Goal: Transaction & Acquisition: Purchase product/service

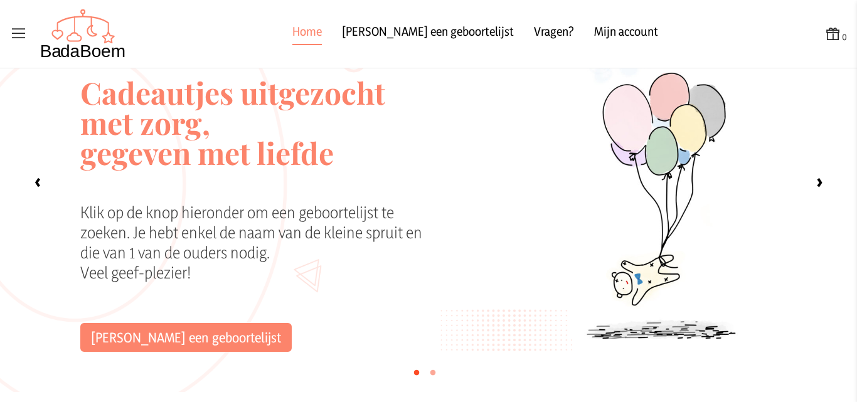
scroll to position [34, 0]
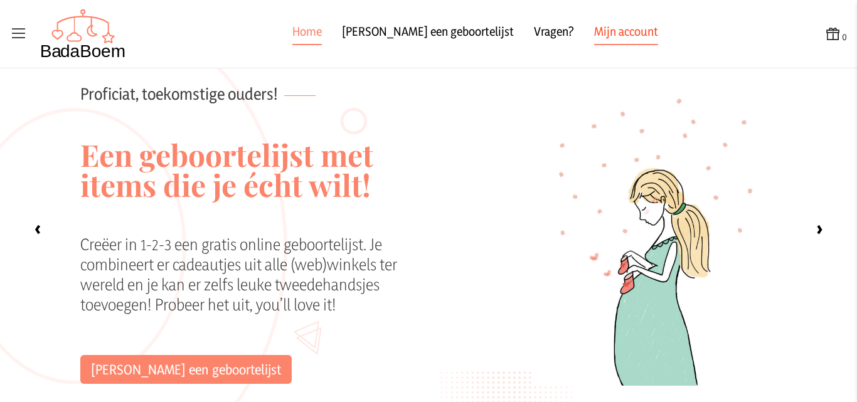
click at [594, 35] on link "Mijn account" at bounding box center [626, 34] width 64 height 23
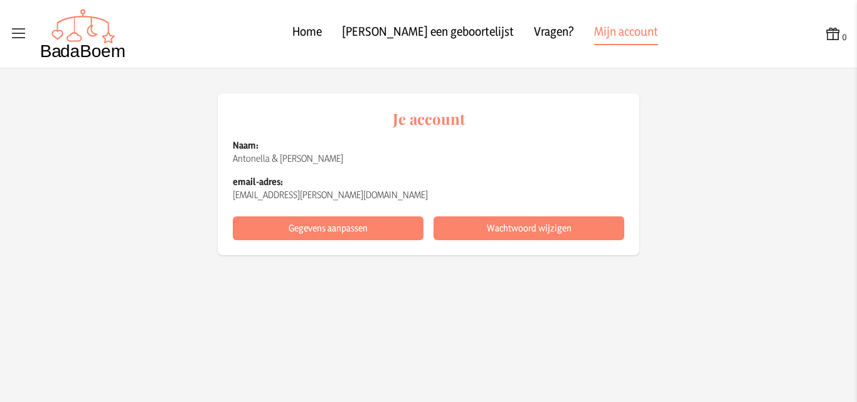
click at [27, 34] on icon at bounding box center [19, 34] width 18 height 18
click at [1, 1] on input "checkbox" at bounding box center [0, 0] width 1 height 1
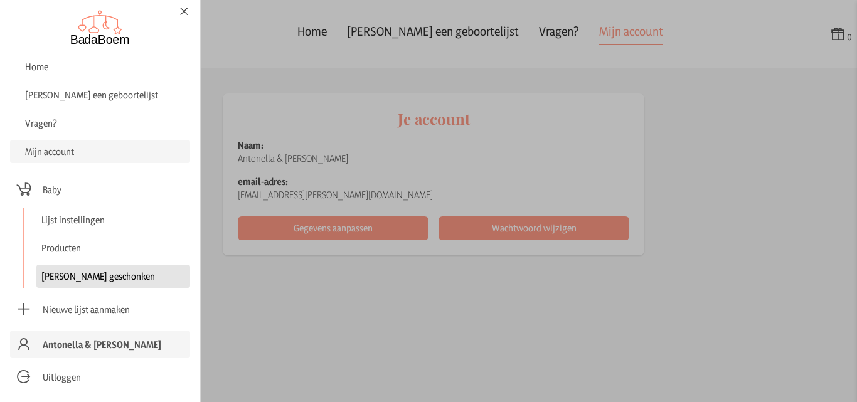
click at [91, 276] on link "[PERSON_NAME] geschonken" at bounding box center [113, 276] width 154 height 23
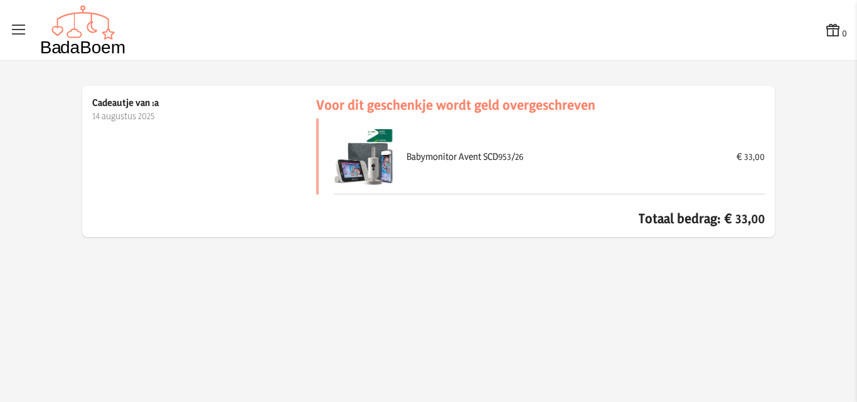
click at [396, 165] on div "Babymonitor Avent SCD953/26 € 33,00" at bounding box center [549, 157] width 431 height 76
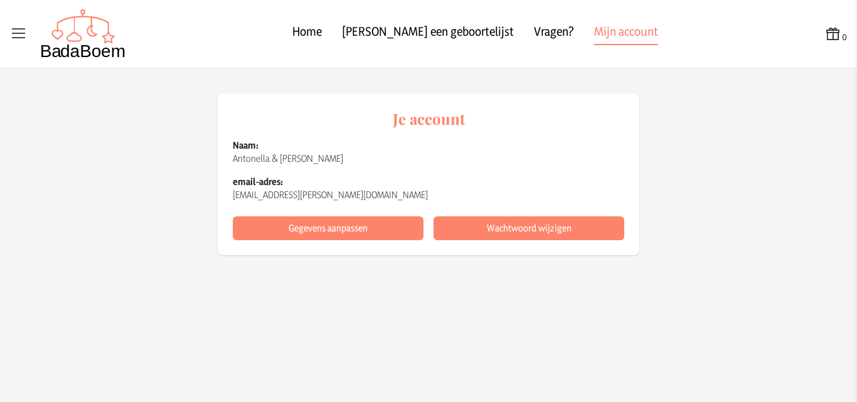
click at [24, 28] on icon at bounding box center [19, 34] width 18 height 18
click at [1, 1] on input "checkbox" at bounding box center [0, 0] width 1 height 1
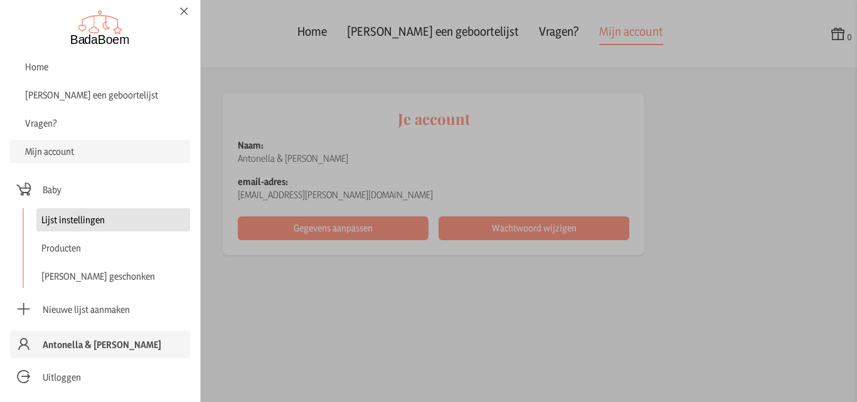
click at [73, 221] on link "Lijst instellingen" at bounding box center [113, 219] width 154 height 23
checkbox input "false"
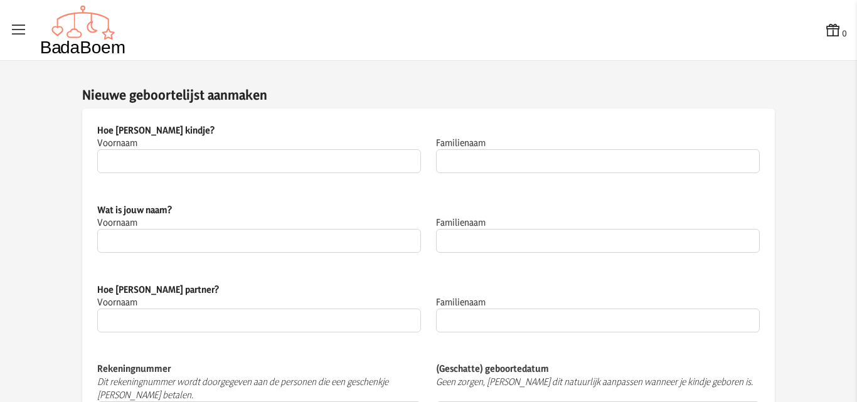
type input "Baby"
type input "Clynckemaillie"
type input "Antonella"
type input "[PERSON_NAME]"
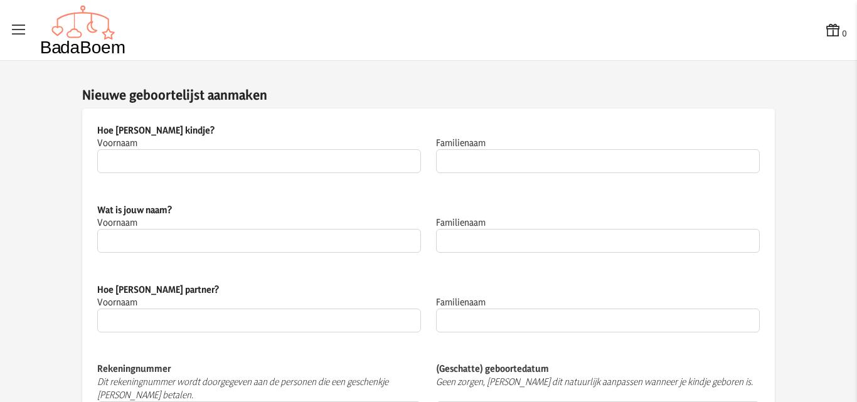
type input "Clynckemaillie"
type input "[FINANCIAL_ID]"
type input "[DATE]"
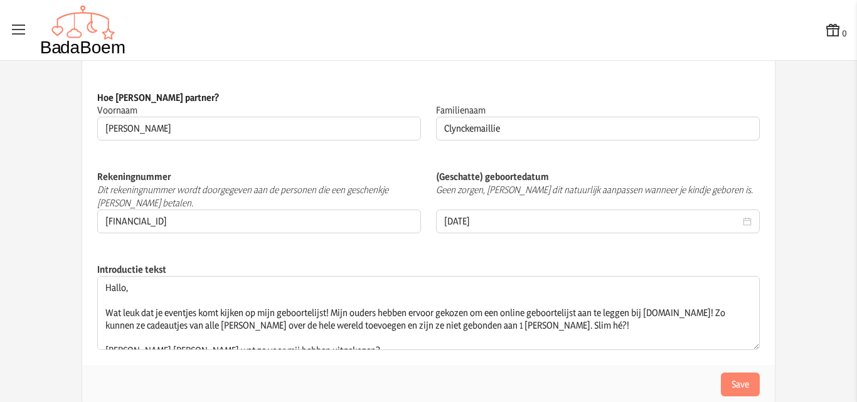
scroll to position [194, 0]
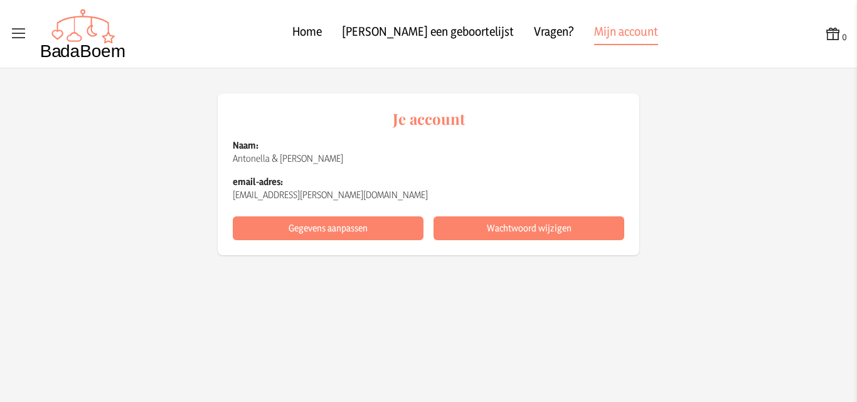
click at [26, 31] on icon at bounding box center [19, 34] width 18 height 18
click at [1, 1] on input "checkbox" at bounding box center [0, 0] width 1 height 1
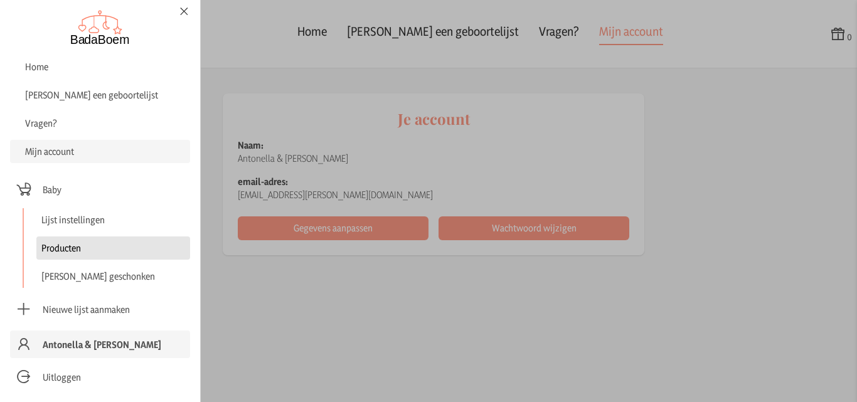
click at [76, 244] on link "Producten" at bounding box center [113, 247] width 154 height 23
checkbox input "false"
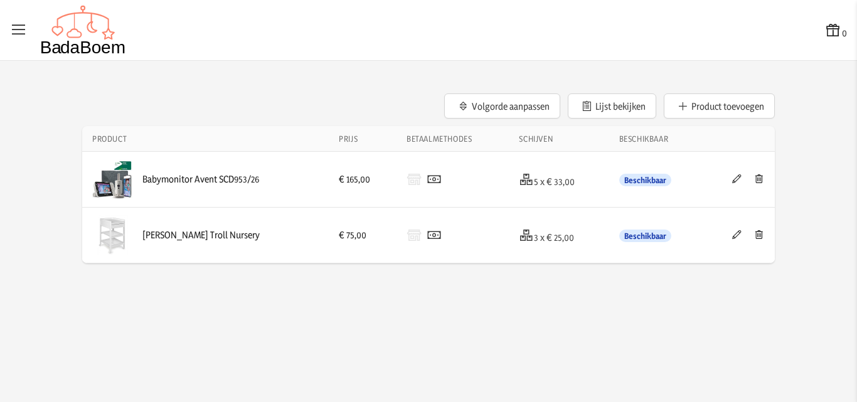
click at [738, 183] on icon at bounding box center [736, 178] width 12 height 9
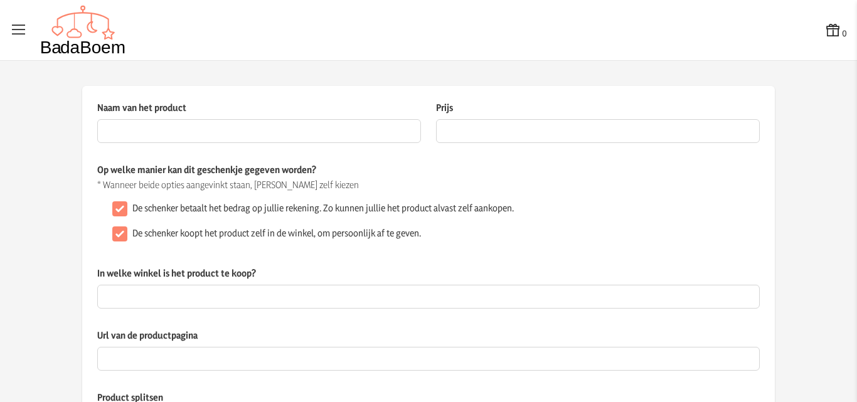
type input "Babymonitor Avent SCD953/26"
type input "165"
checkbox input "false"
type input "[URL][DOMAIN_NAME]"
checkbox input "true"
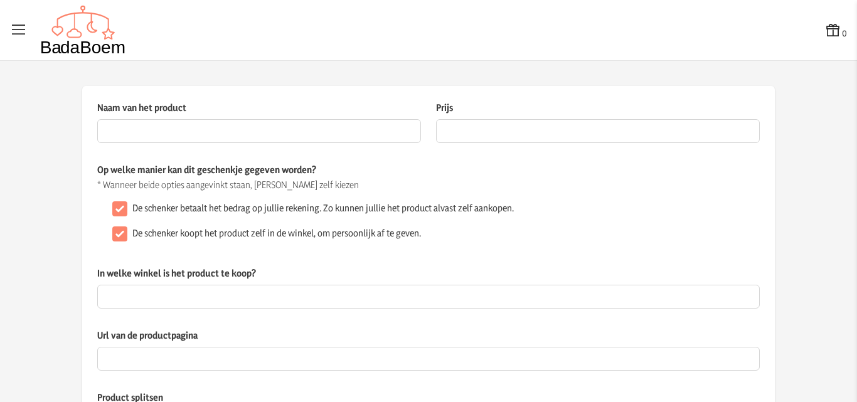
type textarea "Met deze SCD953/26-beeldbabyfoon van Philips Avent hoor & zie je echt elk zucht…"
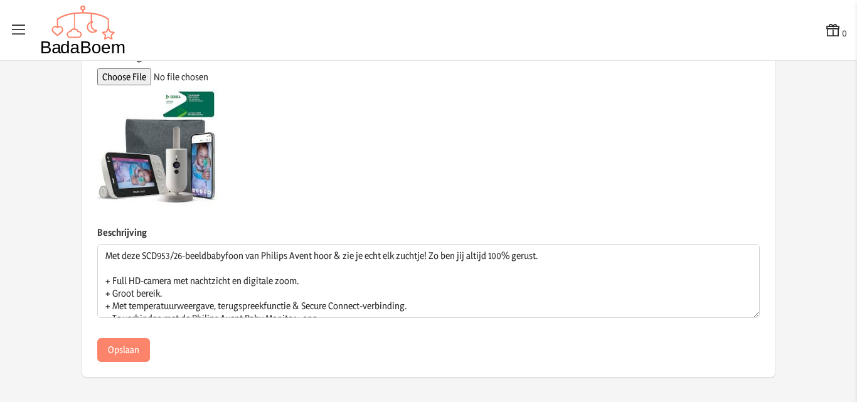
click at [18, 31] on icon at bounding box center [19, 30] width 18 height 18
click at [1, 1] on input "checkbox" at bounding box center [0, 0] width 1 height 1
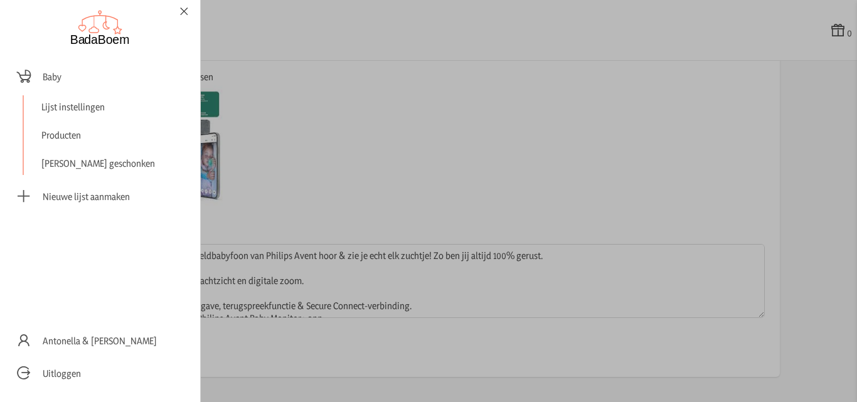
checkbox input "false"
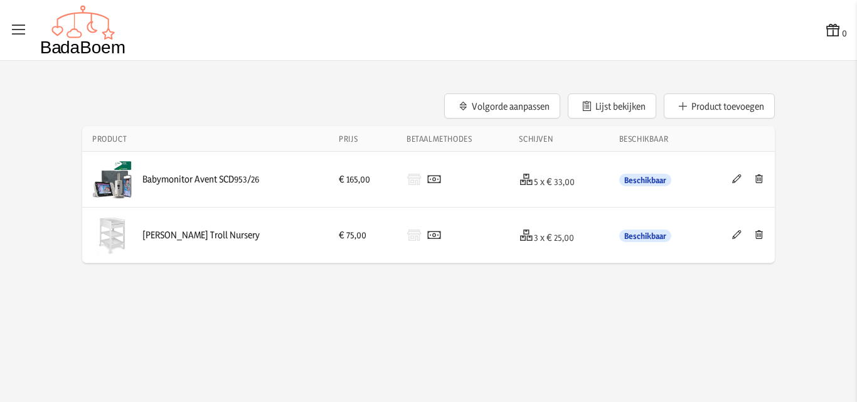
click at [187, 176] on div "Babymonitor Avent SCD953/26" at bounding box center [200, 179] width 117 height 13
click at [734, 176] on icon at bounding box center [736, 178] width 12 height 9
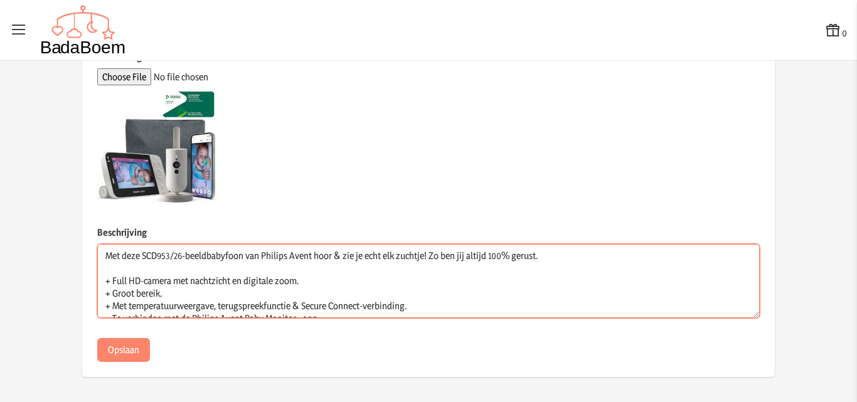
scroll to position [25, 0]
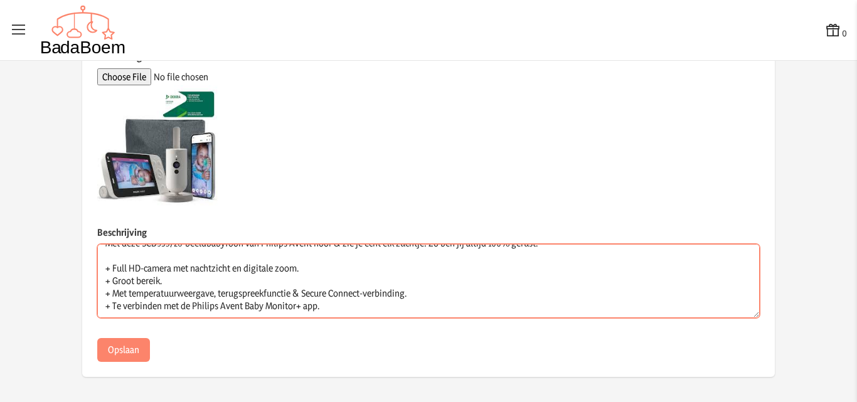
drag, startPoint x: 97, startPoint y: 258, endPoint x: 386, endPoint y: 330, distance: 297.3
click at [386, 330] on div "Beschrijving Met deze SCD953/26-beeldbabyfoon van Philips Avent hoor & zie [PER…" at bounding box center [428, 282] width 662 height 112
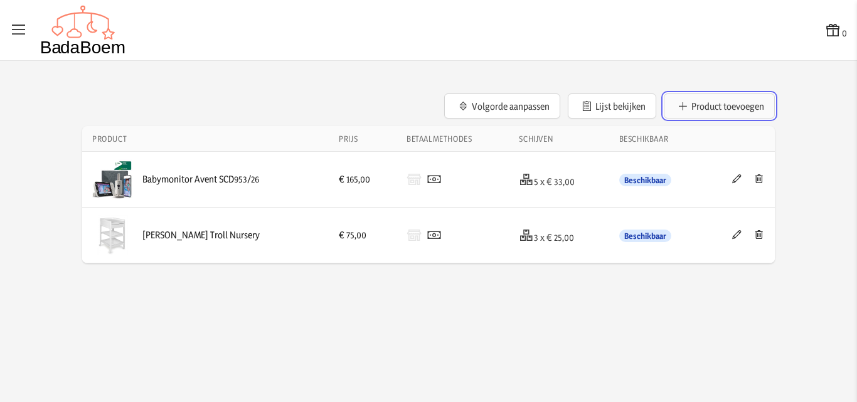
click at [687, 105] on icon "button" at bounding box center [683, 106] width 12 height 9
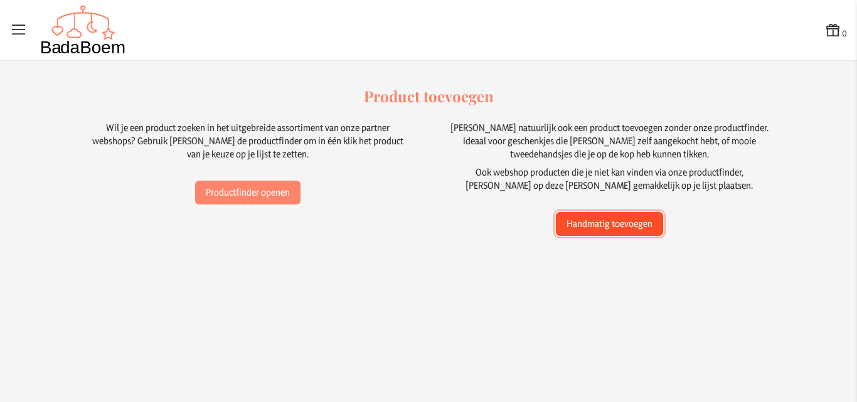
click at [593, 227] on button "Handmatig toevoegen" at bounding box center [609, 224] width 107 height 24
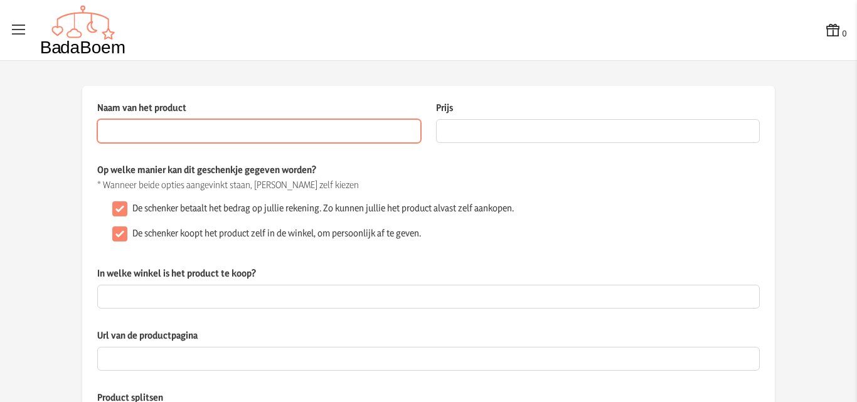
paste input "[URL][DOMAIN_NAME][PERSON_NAME]"
type input "h"
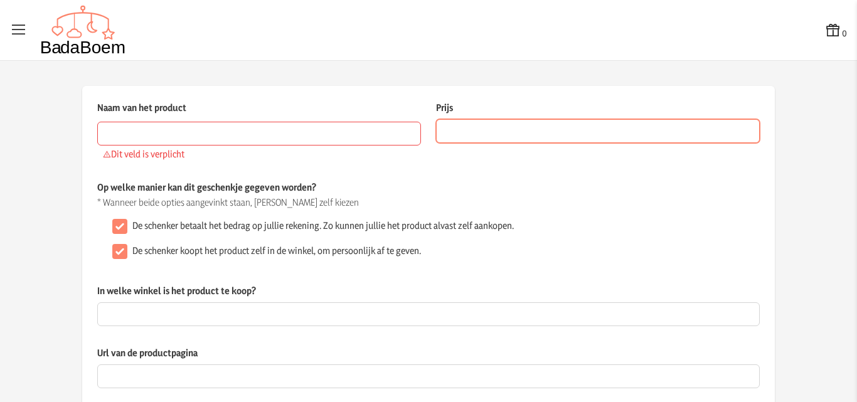
click at [488, 134] on input "Prijs" at bounding box center [598, 131] width 324 height 24
type input "75"
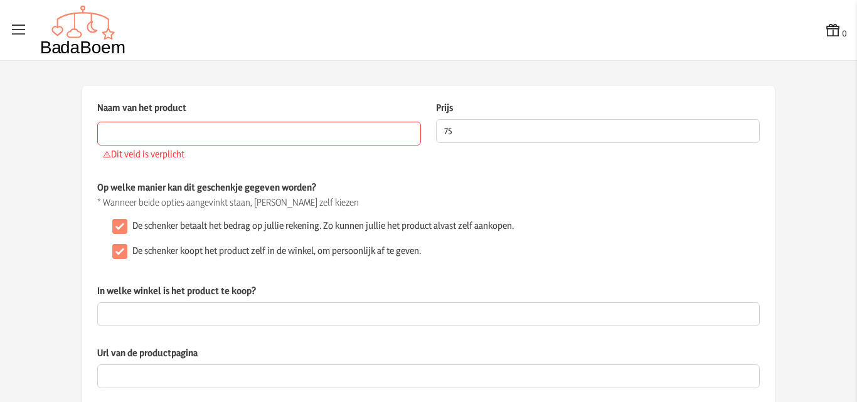
click at [461, 191] on p "Op welke manier kan dit geschenkje gegeven worden?" at bounding box center [428, 187] width 662 height 13
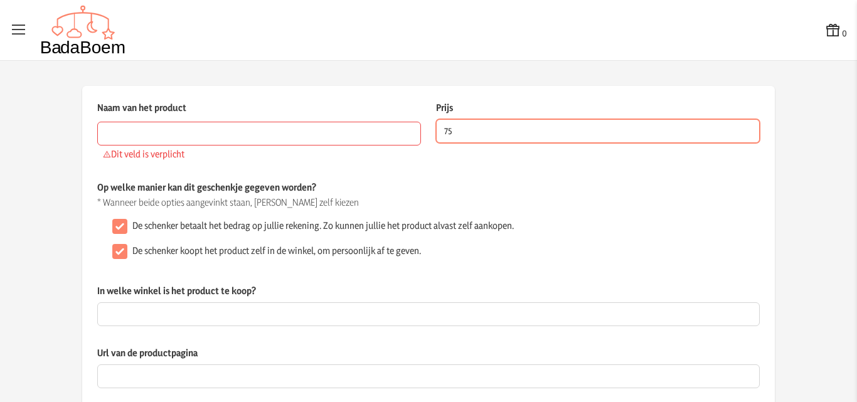
click at [457, 132] on input "75" at bounding box center [598, 131] width 324 height 24
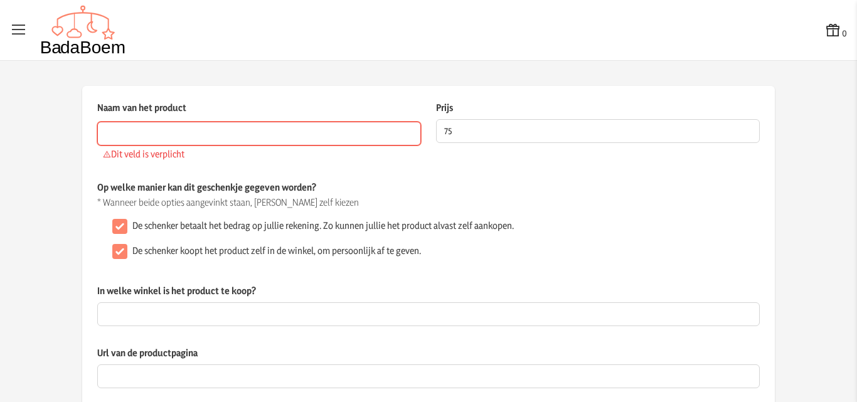
click at [211, 138] on input "Naam van het product" at bounding box center [259, 134] width 324 height 24
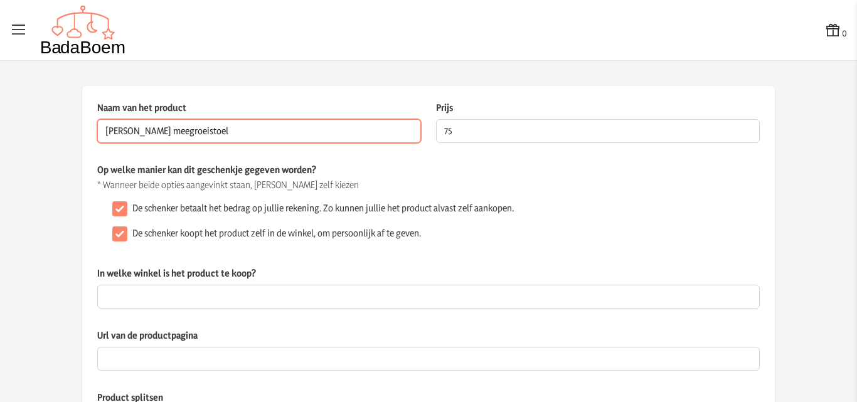
type input "[PERSON_NAME] meegroeistoel"
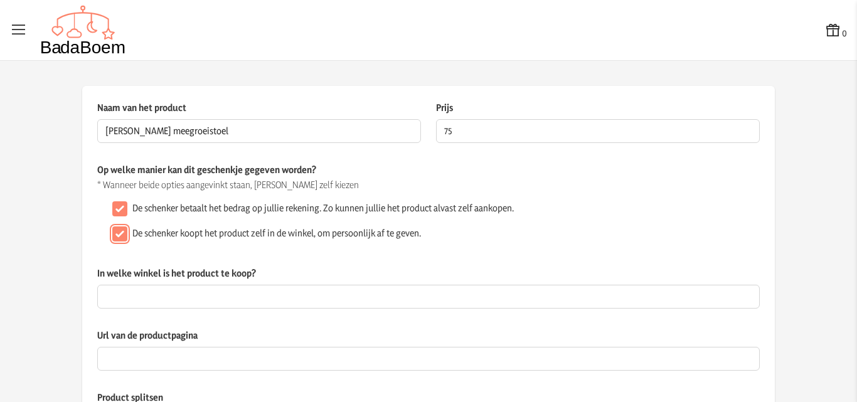
click at [113, 233] on input "De schenker koopt het product zelf in de winkel, om persoonlijk af te geven." at bounding box center [119, 233] width 15 height 15
checkbox input "false"
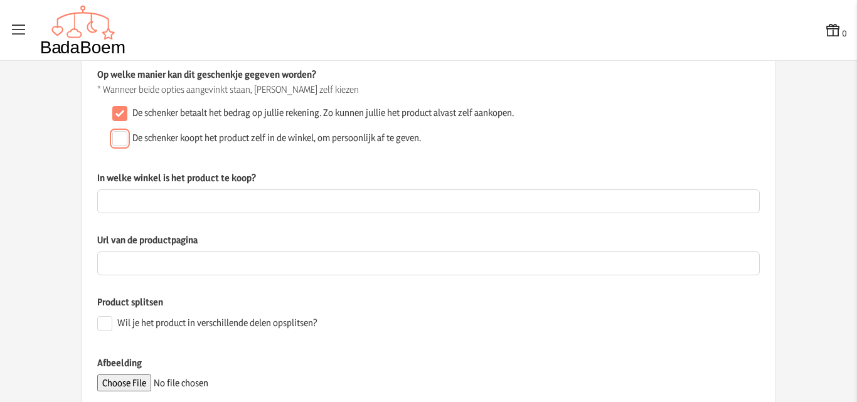
scroll to position [125, 0]
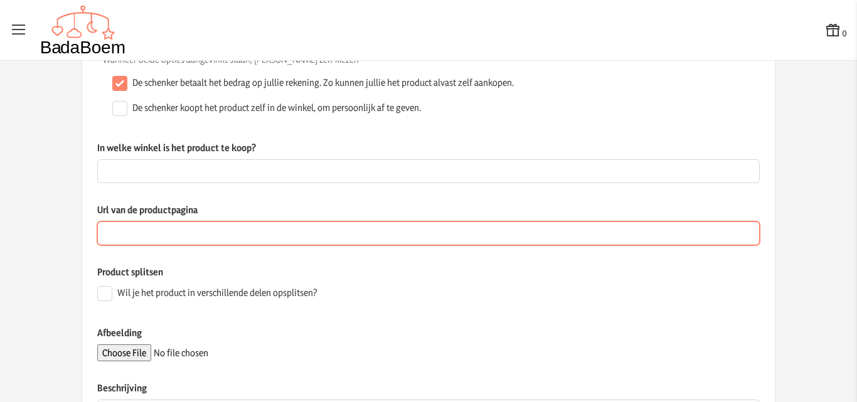
click at [172, 226] on input "Url van de productpagina" at bounding box center [428, 233] width 662 height 24
paste input "[URL][DOMAIN_NAME][PERSON_NAME]"
type input "[URL][DOMAIN_NAME][PERSON_NAME]"
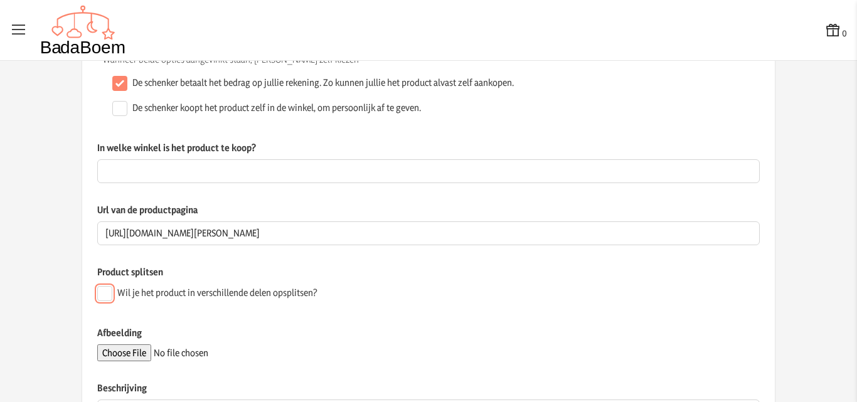
scroll to position [0, 0]
click at [102, 295] on input "Wil je het product in verschillende delen opsplitsen?" at bounding box center [104, 293] width 15 height 15
checkbox input "true"
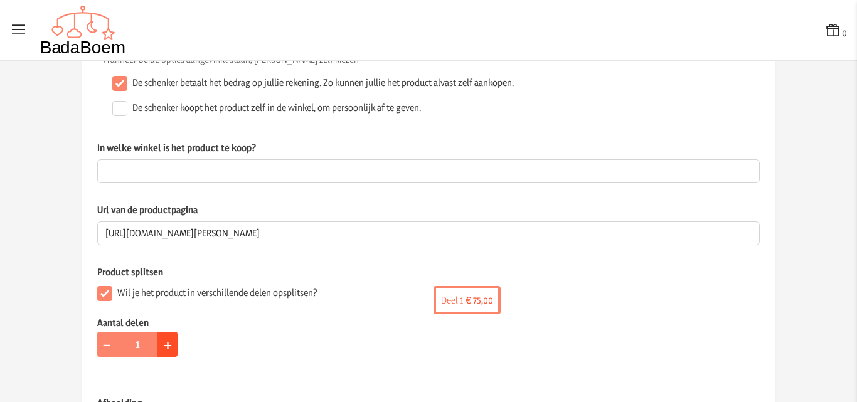
click at [158, 347] on button "+" at bounding box center [167, 344] width 20 height 25
click at [164, 348] on span "+" at bounding box center [168, 343] width 8 height 19
type input "3"
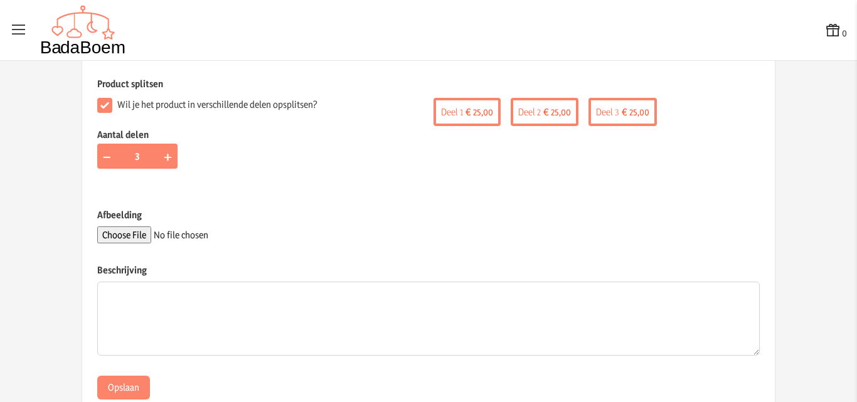
scroll to position [351, 0]
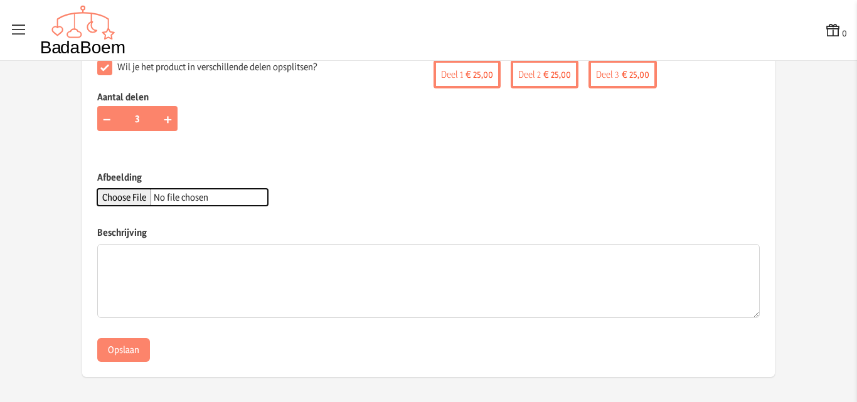
click at [127, 199] on input "Afbeelding" at bounding box center [182, 197] width 171 height 17
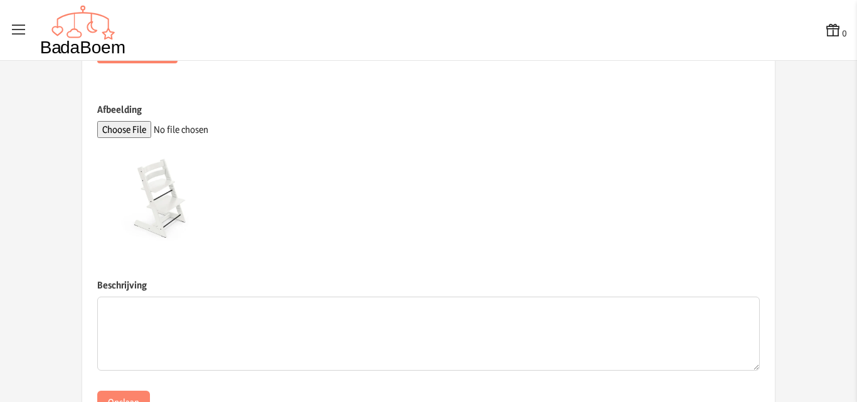
scroll to position [472, 0]
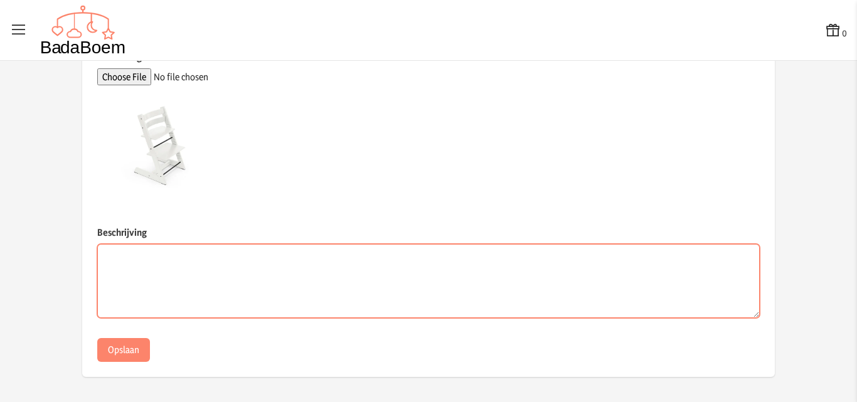
click at [252, 266] on textarea "Beschrijving" at bounding box center [428, 281] width 662 height 74
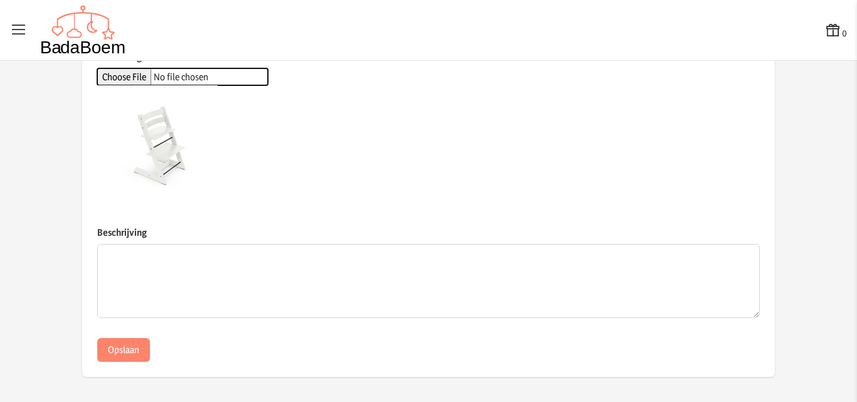
click at [122, 73] on input "Afbeelding" at bounding box center [182, 76] width 171 height 17
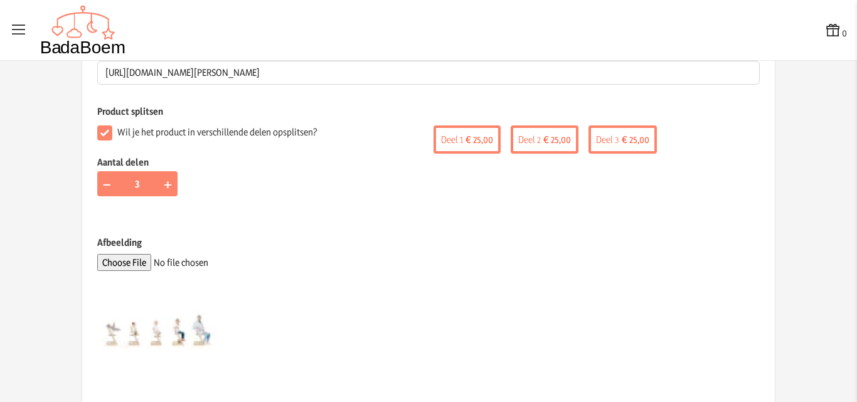
scroll to position [347, 0]
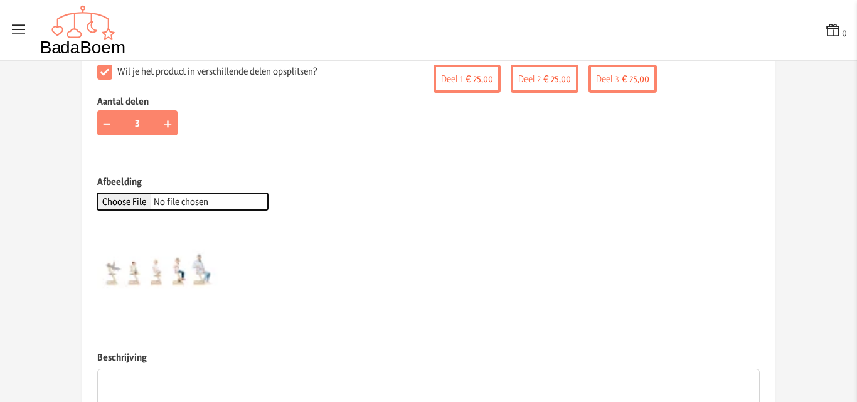
click at [106, 201] on input "Afbeelding" at bounding box center [182, 201] width 171 height 17
type input "C:\fakepath\[PERSON_NAME] 1.webp"
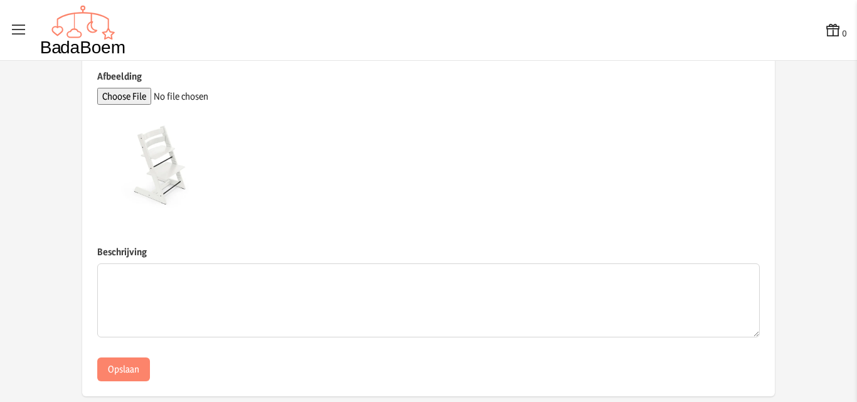
scroll to position [472, 0]
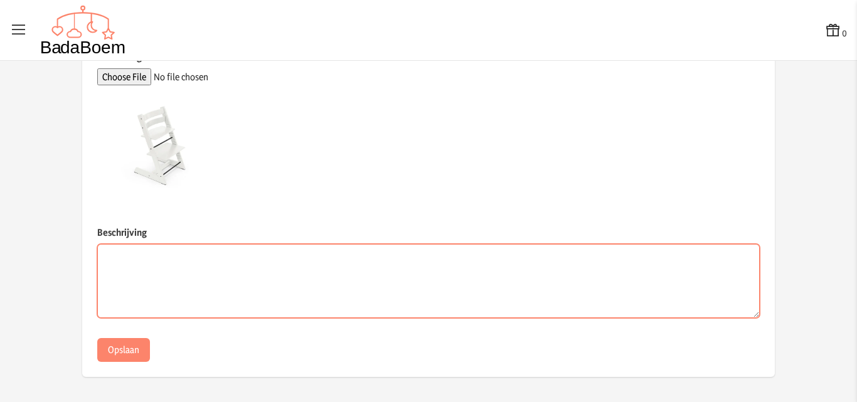
paste textarea "De [PERSON_NAME]® [PERSON_NAME]® groeit met je kindje mee, vanaf de geboorte to…"
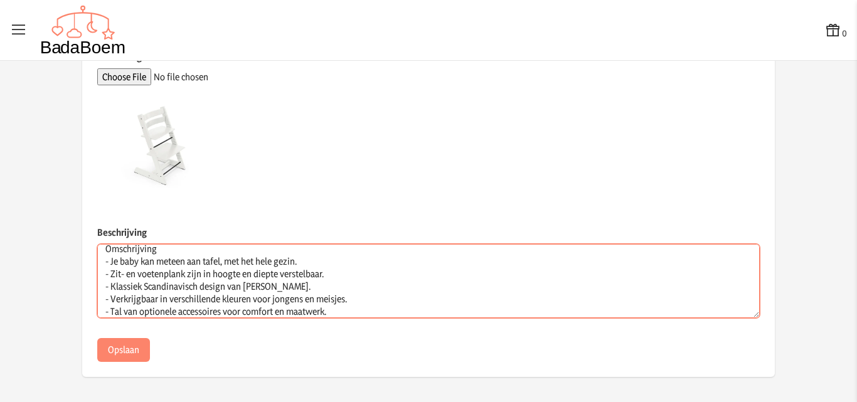
scroll to position [0, 0]
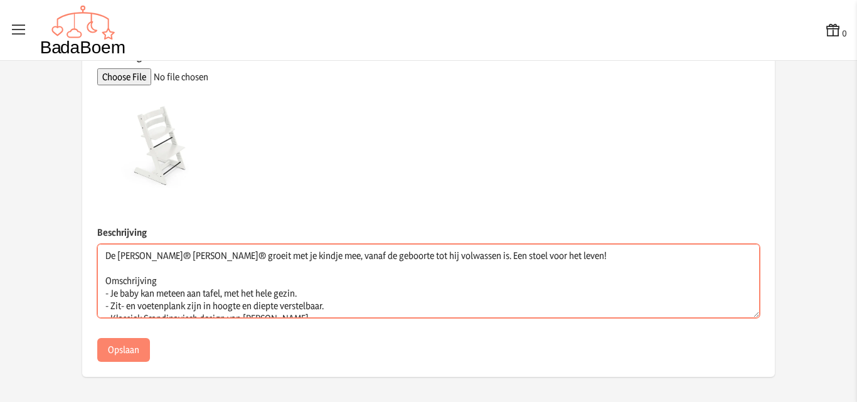
drag, startPoint x: 155, startPoint y: 278, endPoint x: 93, endPoint y: 275, distance: 61.5
click at [97, 275] on textarea "De [PERSON_NAME]® [PERSON_NAME]® groeit met je kindje mee, vanaf de geboorte to…" at bounding box center [428, 281] width 662 height 74
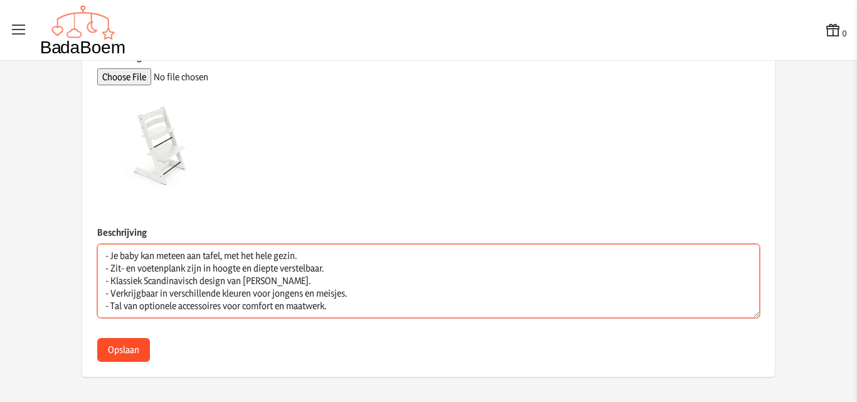
type textarea "De [PERSON_NAME]® [PERSON_NAME]® groeit met je kindje mee, vanaf de geboorte to…"
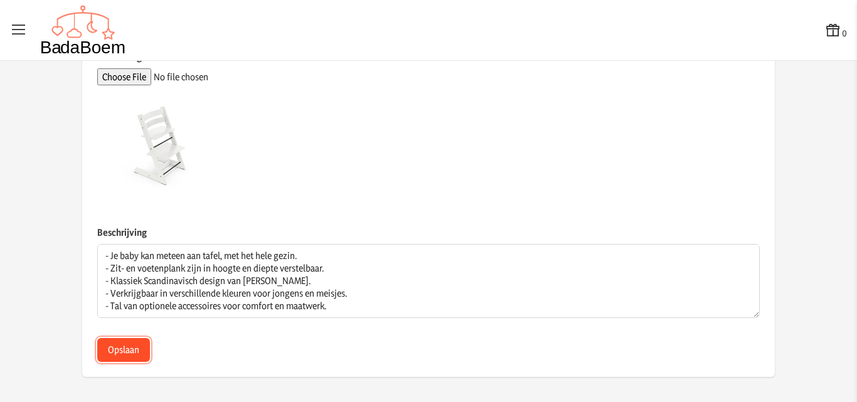
click at [124, 344] on button "Opslaan" at bounding box center [123, 350] width 53 height 24
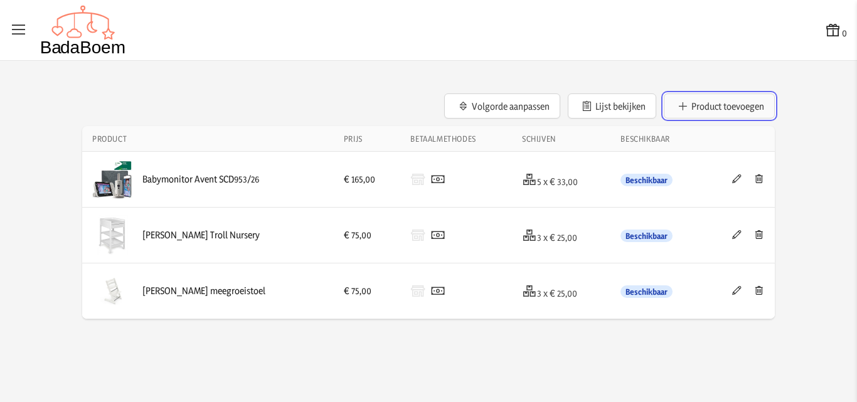
click at [730, 99] on button "Product toevoegen" at bounding box center [718, 105] width 111 height 25
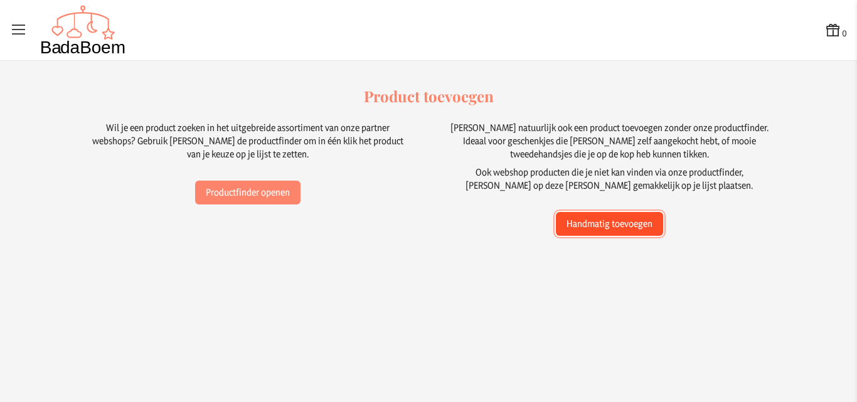
click at [593, 227] on button "Handmatig toevoegen" at bounding box center [609, 224] width 107 height 24
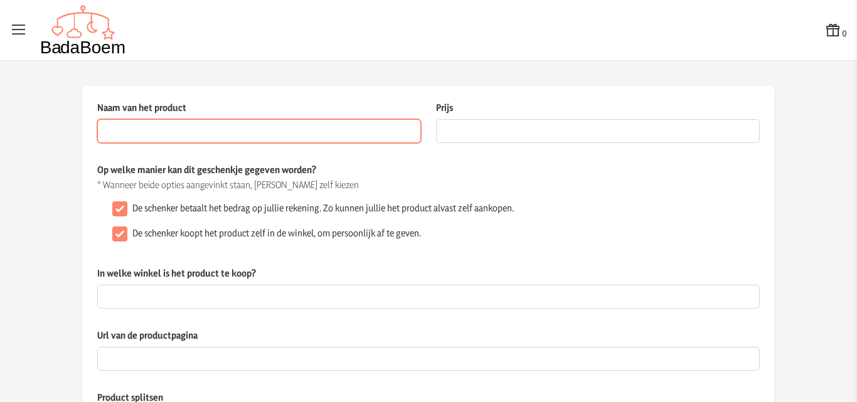
click at [156, 136] on input "Naam van het product" at bounding box center [259, 131] width 324 height 24
paste input "Babymonitor Avent SCD953/26"
type input "Babymonitor Avent SCD953/26"
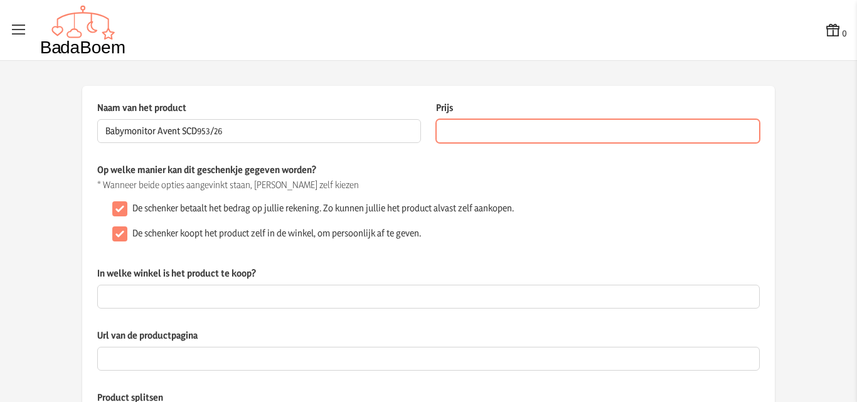
click at [504, 134] on input "Prijs" at bounding box center [598, 131] width 324 height 24
type input "165"
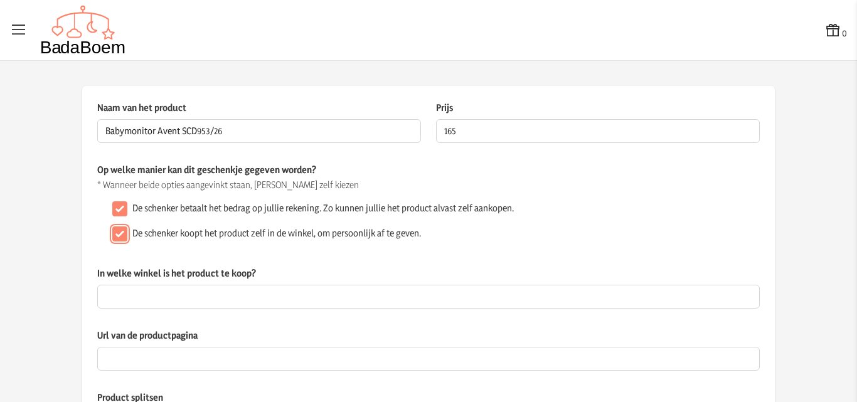
click at [116, 238] on input "De schenker koopt het product zelf in de winkel, om persoonlijk af te geven." at bounding box center [119, 233] width 15 height 15
checkbox input "false"
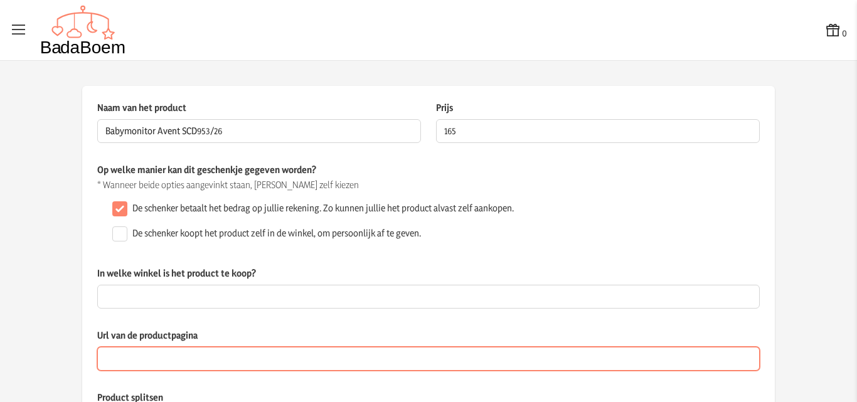
click at [148, 358] on input "Url van de productpagina" at bounding box center [428, 359] width 662 height 24
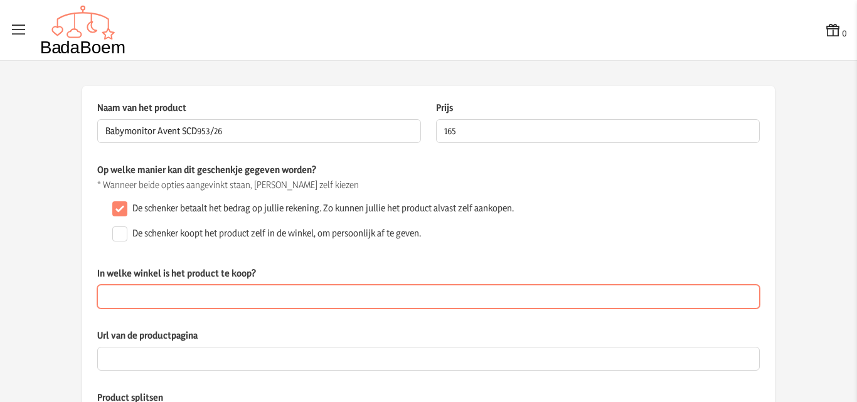
click at [114, 301] on input "In welke winkel is het product te koop?" at bounding box center [428, 297] width 662 height 24
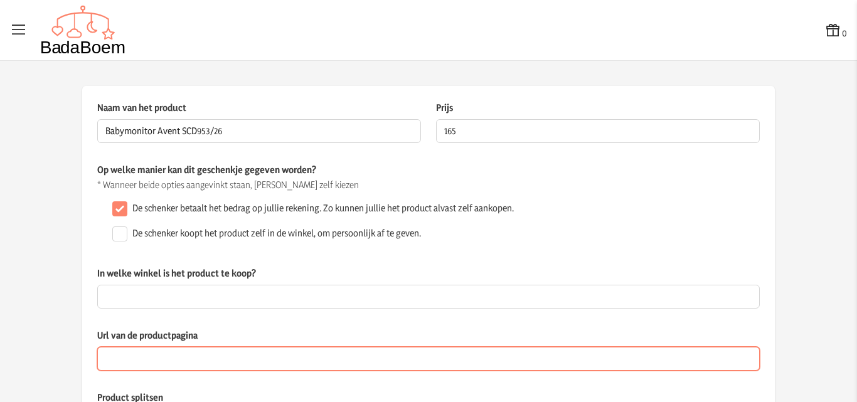
drag, startPoint x: 114, startPoint y: 301, endPoint x: 106, endPoint y: 357, distance: 56.4
click at [106, 357] on input "Url van de productpagina" at bounding box center [428, 359] width 662 height 24
paste input "[URL][DOMAIN_NAME]"
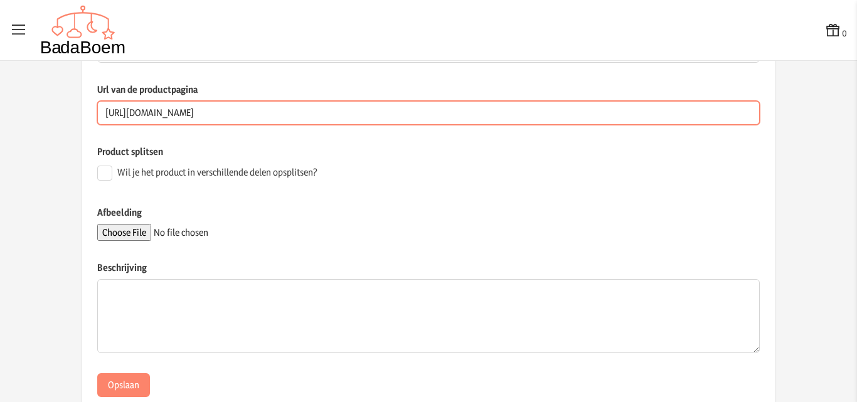
scroll to position [251, 0]
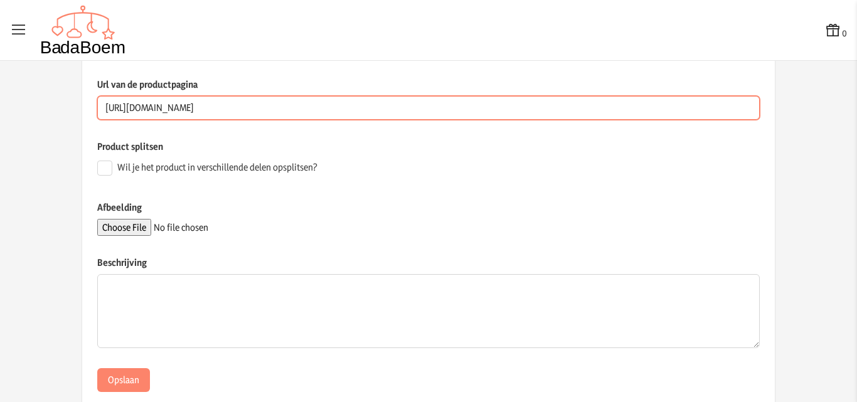
type input "[URL][DOMAIN_NAME]"
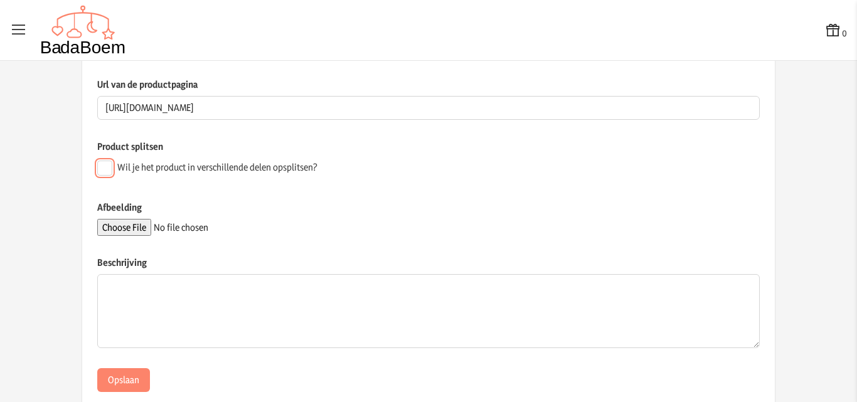
click at [97, 165] on input "Wil je het product in verschillende delen opsplitsen?" at bounding box center [104, 168] width 15 height 15
checkbox input "true"
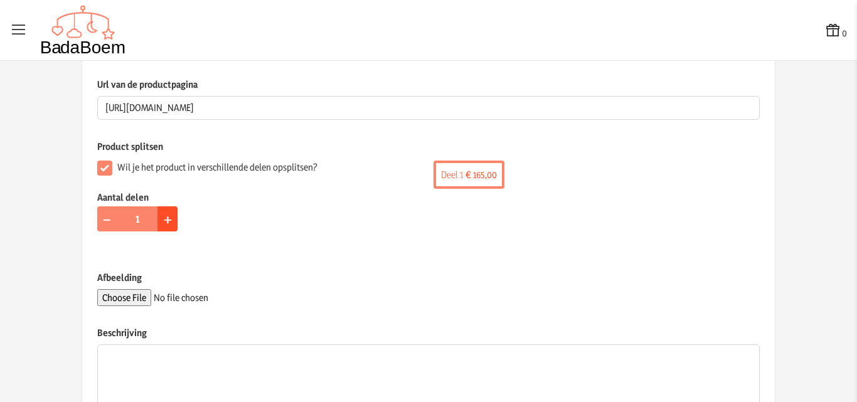
click at [166, 219] on span "+" at bounding box center [168, 218] width 8 height 19
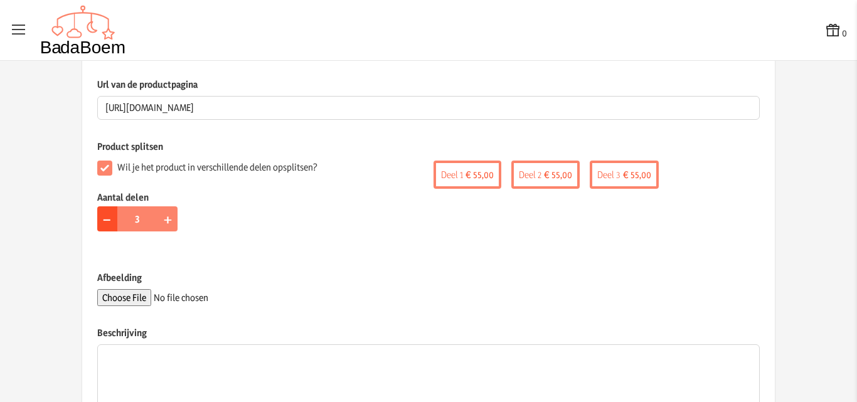
click at [106, 219] on span "−" at bounding box center [106, 218] width 9 height 19
click at [169, 220] on button "+" at bounding box center [167, 218] width 20 height 25
type input "3"
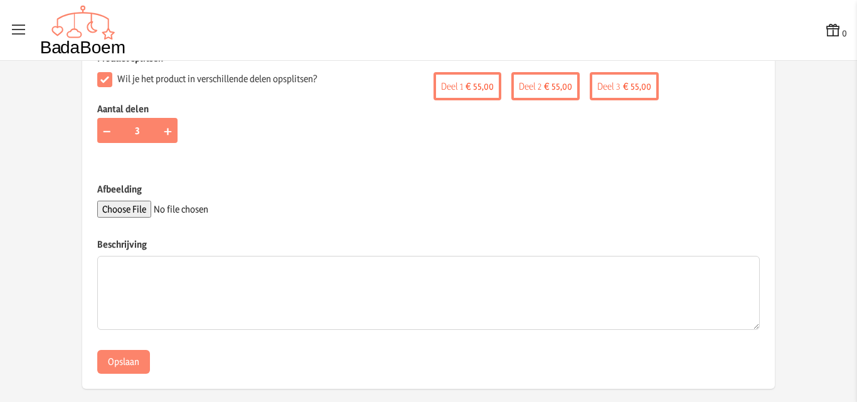
scroll to position [351, 0]
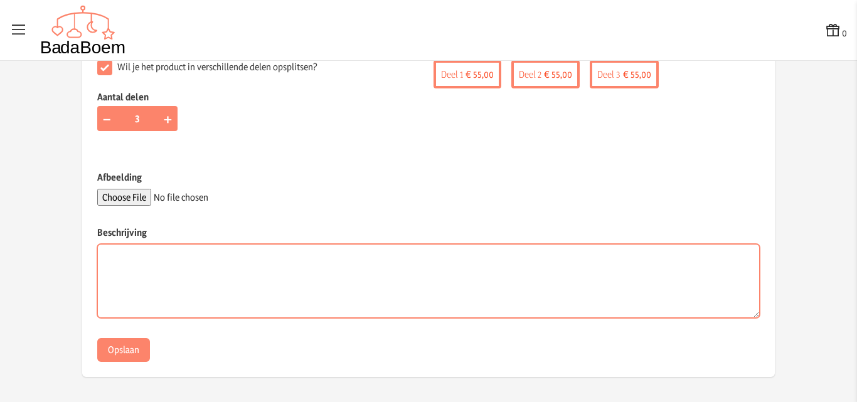
click at [155, 263] on textarea "Beschrijving" at bounding box center [428, 281] width 662 height 74
paste textarea "Met deze SCD953/26-beeldbabyfoon van Philips Avent hoor & zie je echt elk zucht…"
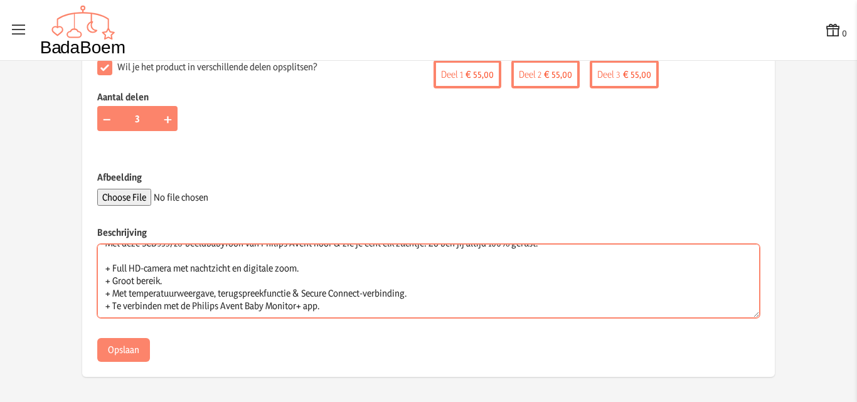
scroll to position [13, 0]
type textarea "Met deze SCD953/26-beeldbabyfoon van Philips Avent hoor & zie je echt elk zucht…"
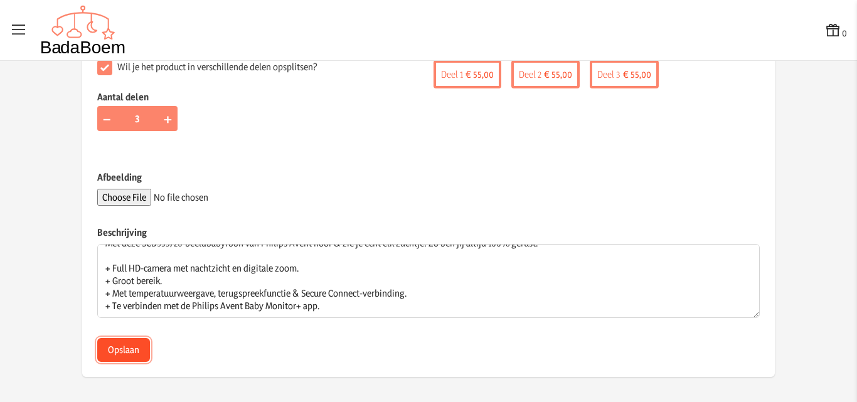
click at [127, 342] on button "Opslaan" at bounding box center [123, 350] width 53 height 24
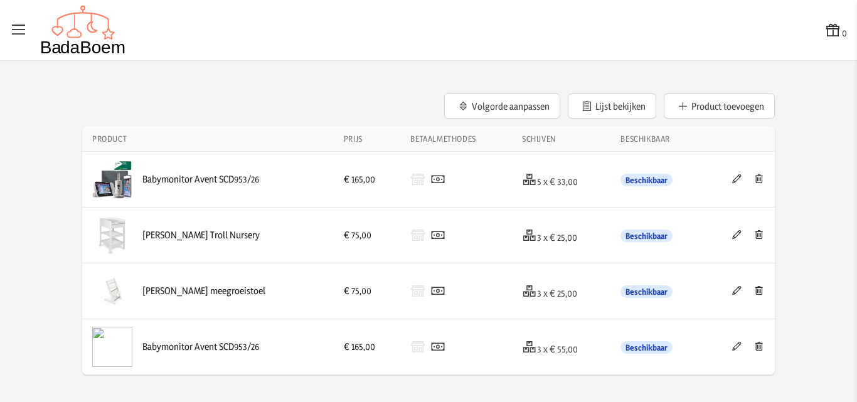
click at [736, 342] on icon at bounding box center [736, 346] width 12 height 9
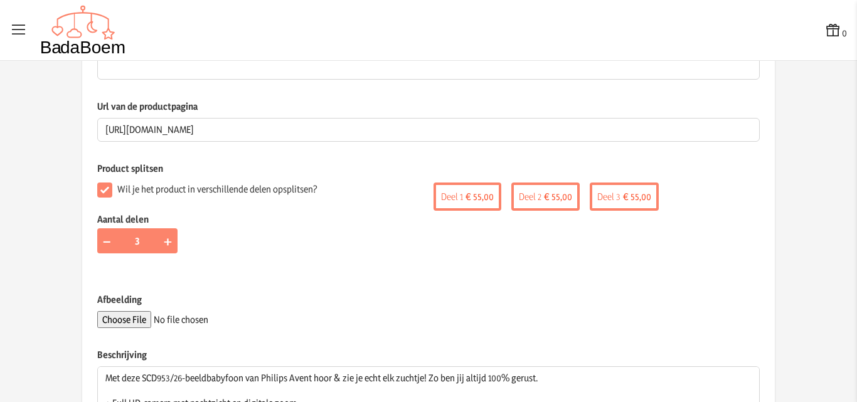
scroll to position [251, 0]
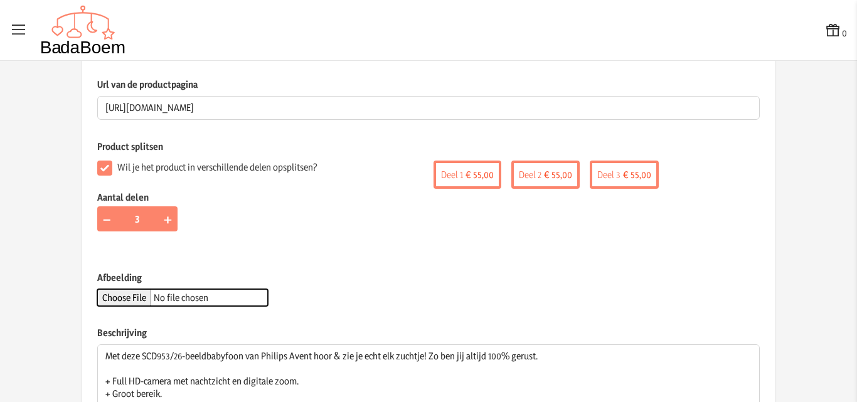
click at [120, 297] on input "Afbeelding" at bounding box center [182, 297] width 171 height 17
type input "C:\fakepath\babyfoon avent.jpeg"
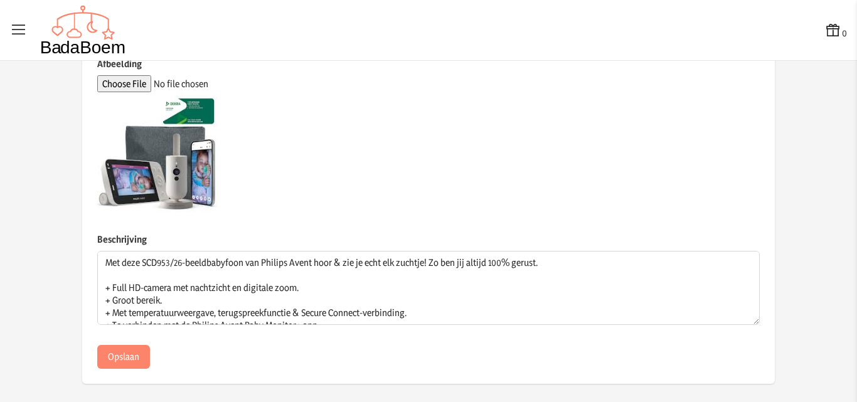
scroll to position [472, 0]
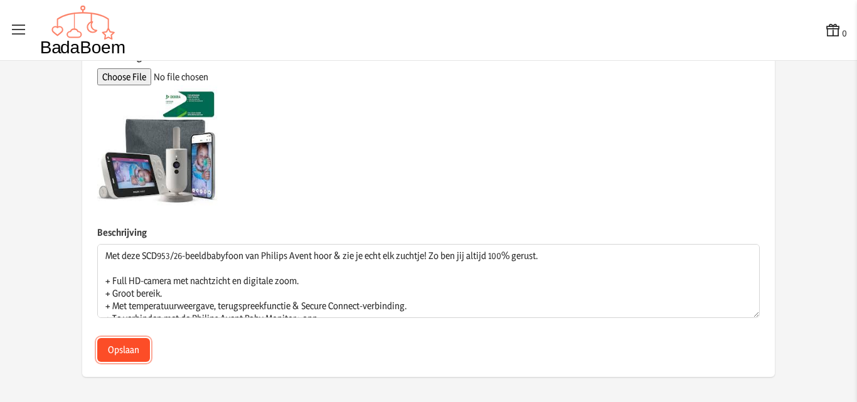
click at [100, 348] on button "Opslaan" at bounding box center [123, 350] width 53 height 24
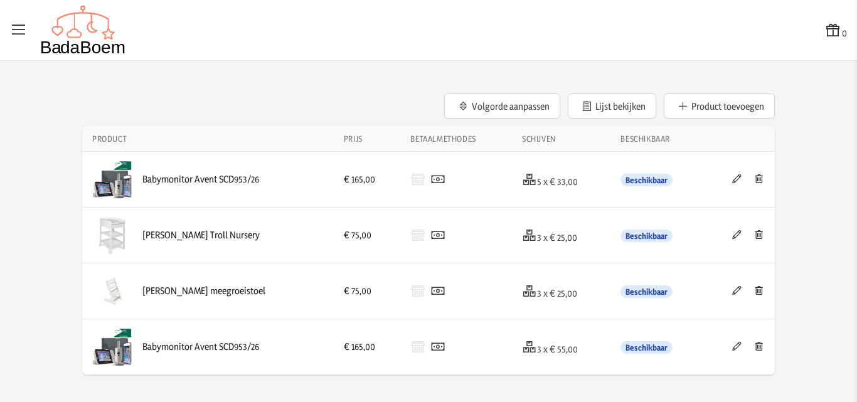
click at [759, 178] on icon at bounding box center [758, 178] width 12 height 9
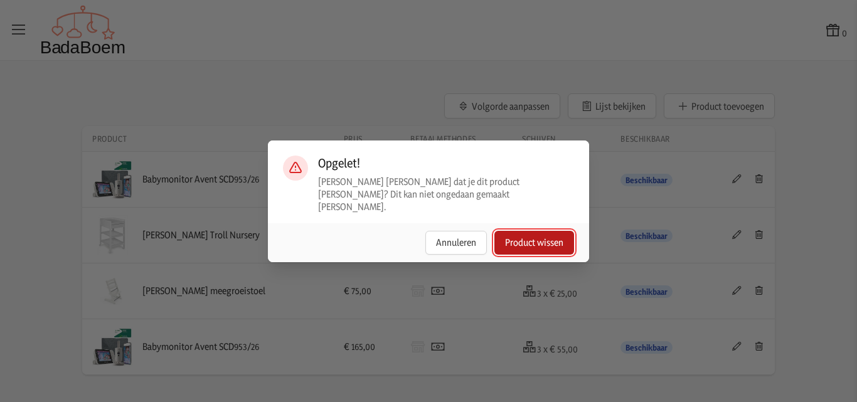
click at [557, 233] on button "Product wissen" at bounding box center [534, 243] width 80 height 24
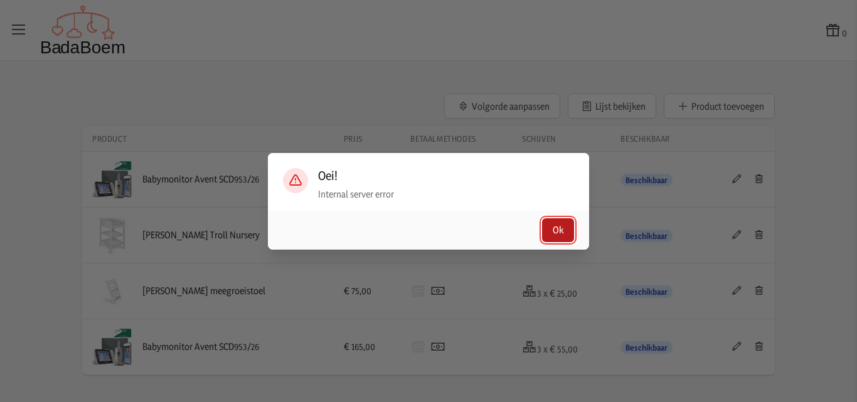
click at [557, 235] on button "Ok" at bounding box center [558, 230] width 32 height 24
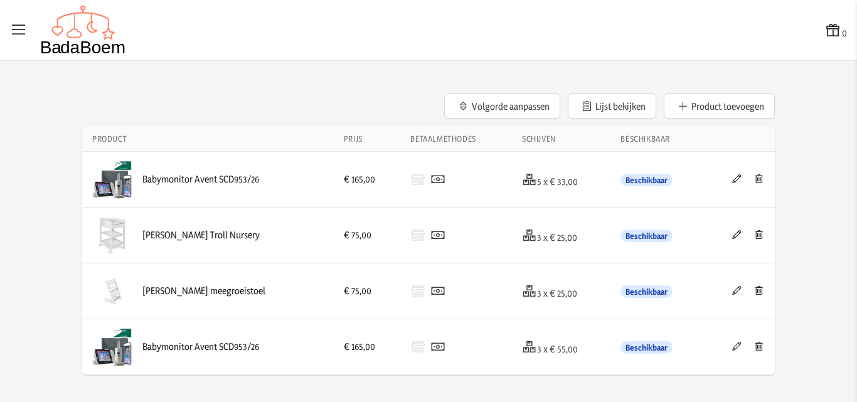
click at [17, 34] on icon at bounding box center [19, 30] width 18 height 18
click at [1, 1] on input "checkbox" at bounding box center [0, 0] width 1 height 1
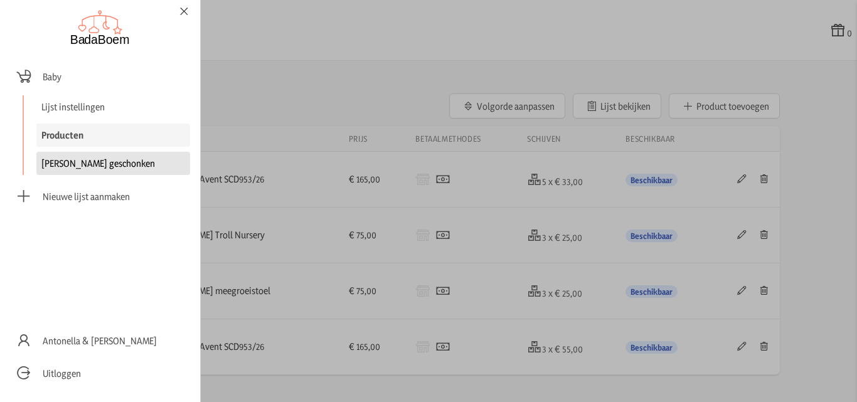
click at [83, 167] on link "[PERSON_NAME] geschonken" at bounding box center [113, 163] width 154 height 23
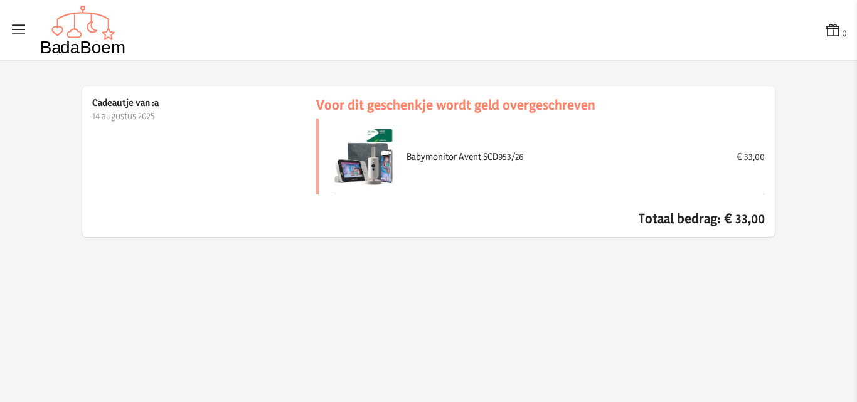
click at [451, 153] on div "Babymonitor Avent SCD953/26" at bounding box center [564, 156] width 317 height 13
drag, startPoint x: 414, startPoint y: 160, endPoint x: 386, endPoint y: 165, distance: 29.3
click at [386, 165] on img at bounding box center [364, 156] width 60 height 60
click at [18, 33] on icon at bounding box center [19, 30] width 18 height 18
click at [1, 1] on input "checkbox" at bounding box center [0, 0] width 1 height 1
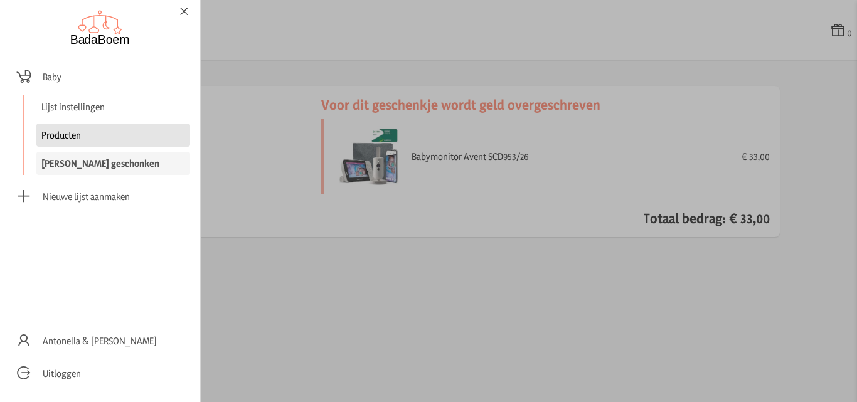
click at [61, 137] on link "Producten" at bounding box center [113, 135] width 154 height 23
checkbox input "false"
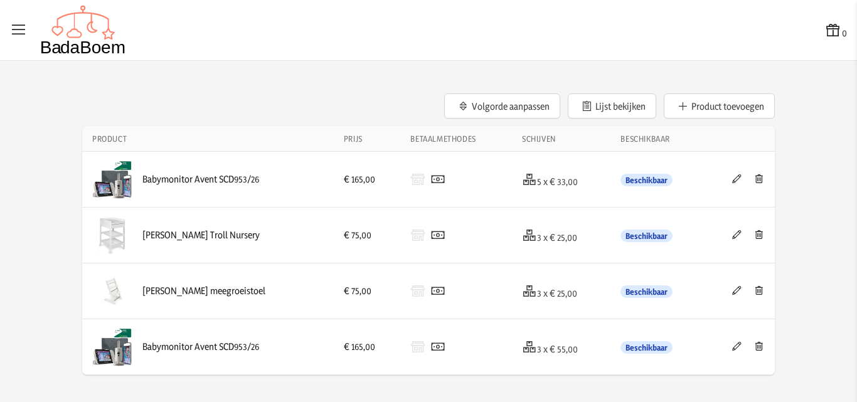
click at [761, 179] on icon at bounding box center [758, 178] width 12 height 9
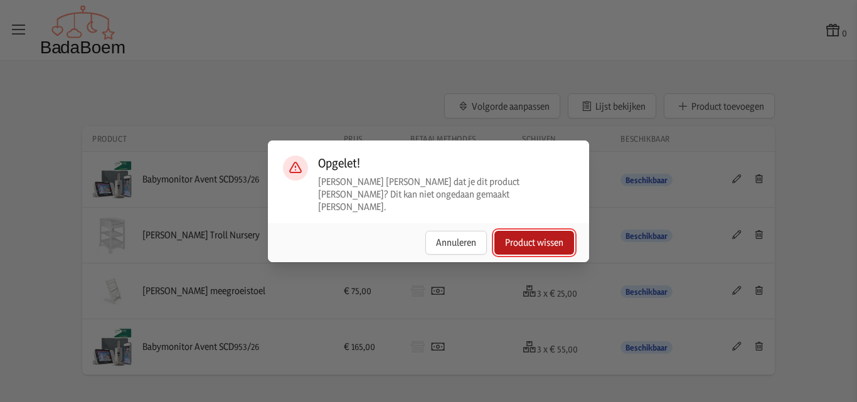
click at [551, 232] on button "Product wissen" at bounding box center [534, 243] width 80 height 24
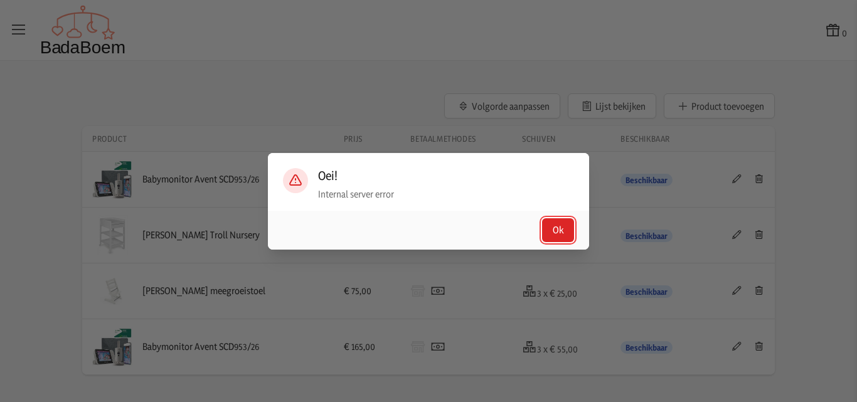
click at [551, 232] on button "Ok" at bounding box center [558, 230] width 32 height 24
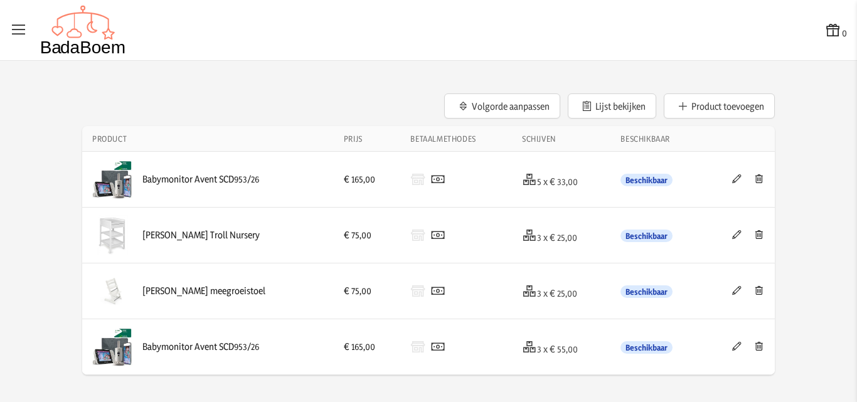
click at [186, 177] on div "Babymonitor Avent SCD953/26" at bounding box center [200, 179] width 117 height 13
click at [616, 111] on button "Lijst bekijken" at bounding box center [611, 105] width 88 height 25
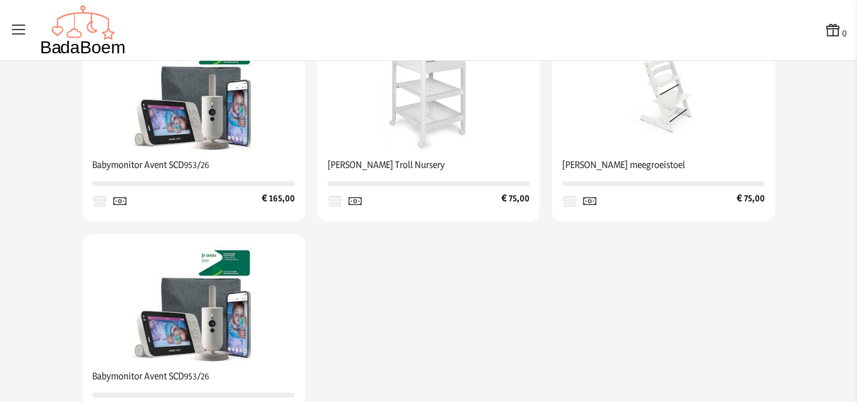
scroll to position [314, 0]
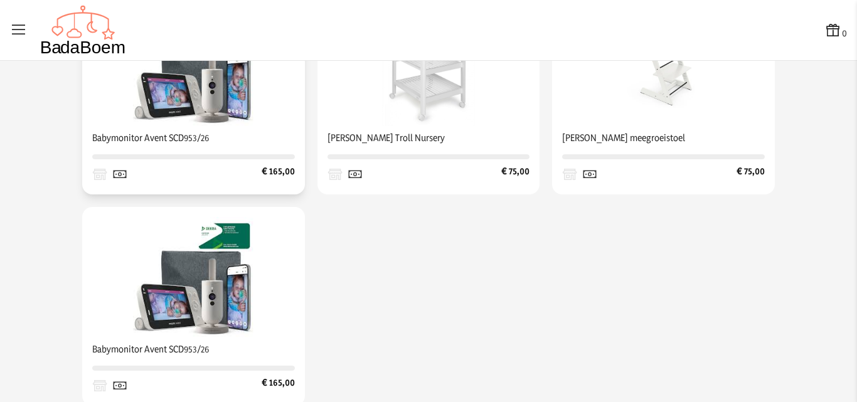
click at [193, 91] on img at bounding box center [193, 66] width 120 height 120
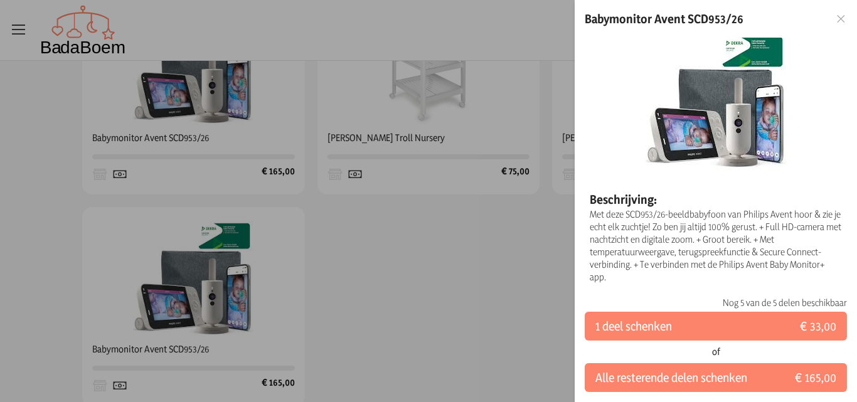
scroll to position [11, 0]
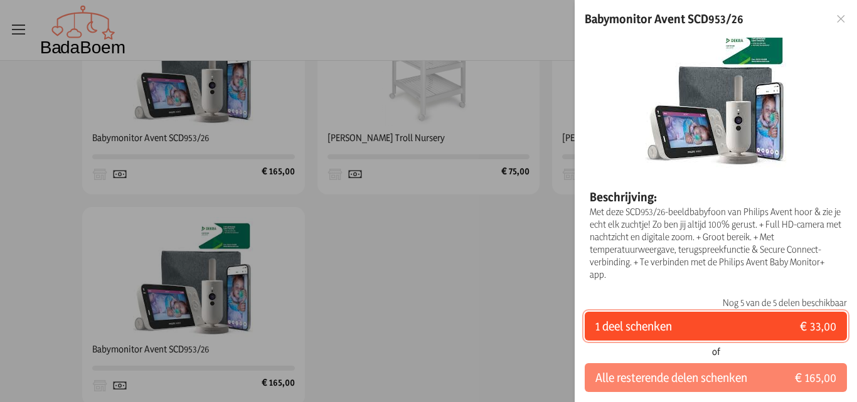
click at [719, 330] on button "1 deel schenken € 33,00" at bounding box center [715, 326] width 262 height 29
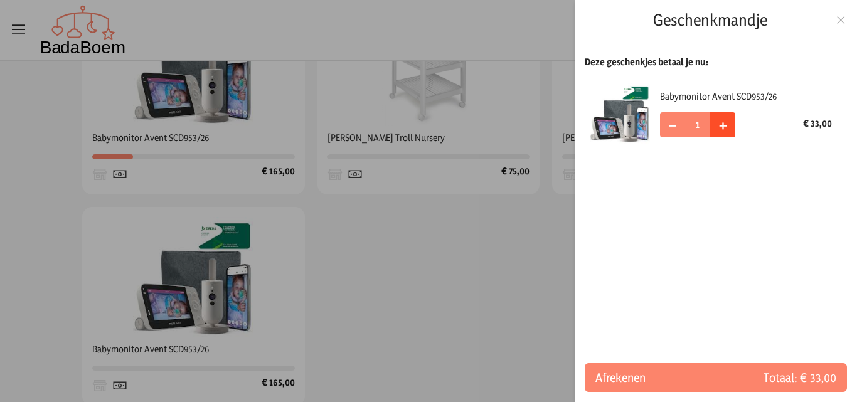
click at [720, 131] on span "+" at bounding box center [723, 124] width 8 height 19
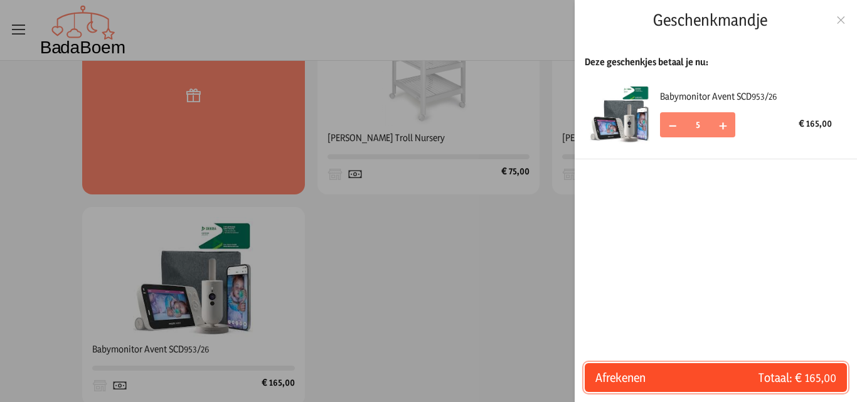
click at [744, 374] on span "Totaal: € 165,00" at bounding box center [775, 378] width 120 height 18
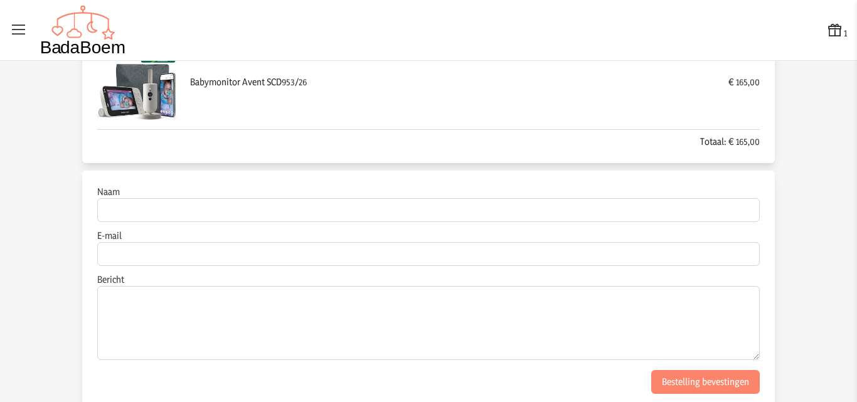
scroll to position [124, 0]
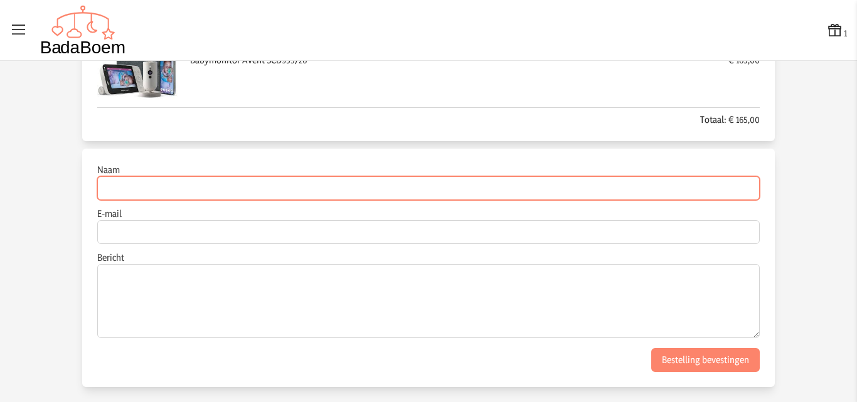
click at [171, 188] on input "Naam" at bounding box center [428, 188] width 662 height 24
type input "[PERSON_NAME]"
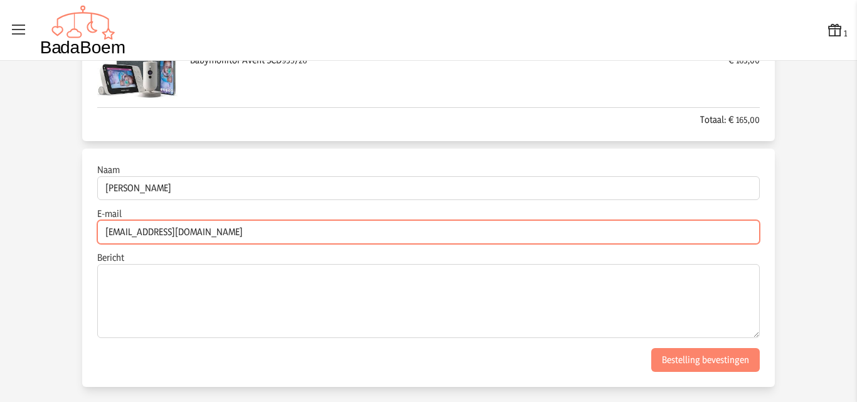
type input "[EMAIL_ADDRESS][DOMAIN_NAME]"
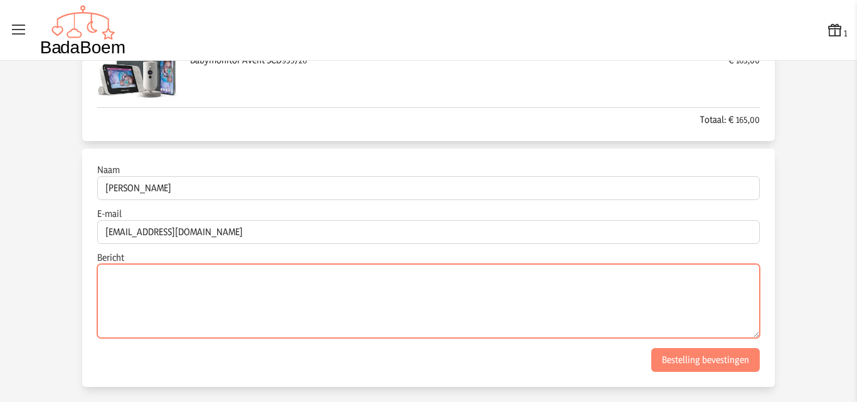
click at [361, 280] on textarea "Bericht" at bounding box center [428, 301] width 662 height 74
type textarea "prova"
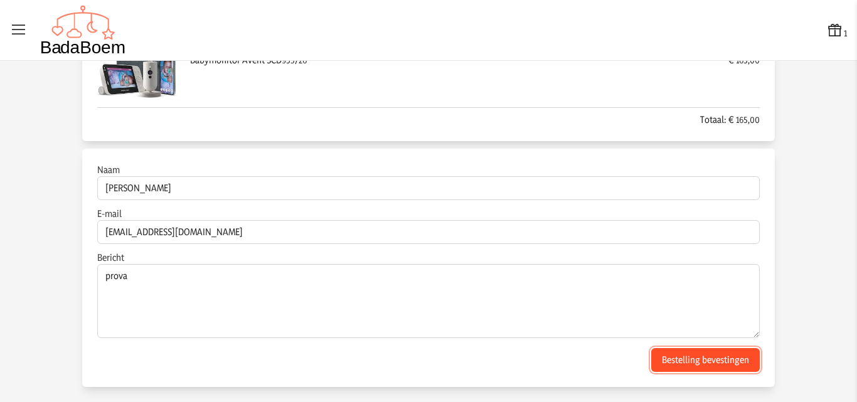
click at [725, 365] on button "Bestelling bevestingen" at bounding box center [705, 360] width 108 height 24
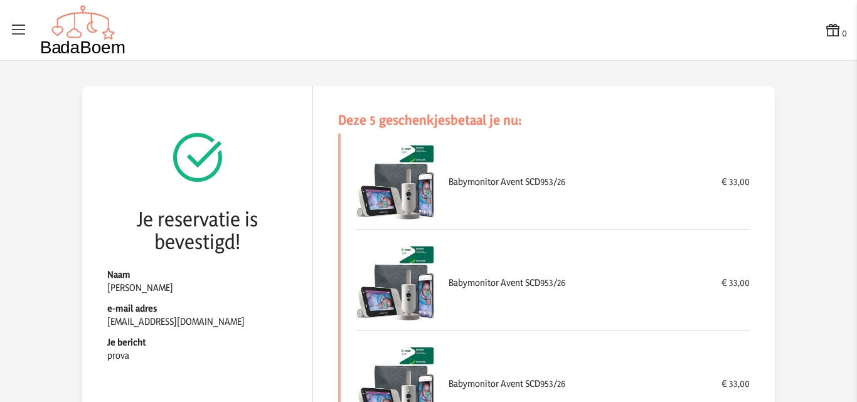
click at [14, 31] on icon at bounding box center [19, 30] width 18 height 18
click at [1, 1] on input "checkbox" at bounding box center [0, 0] width 1 height 1
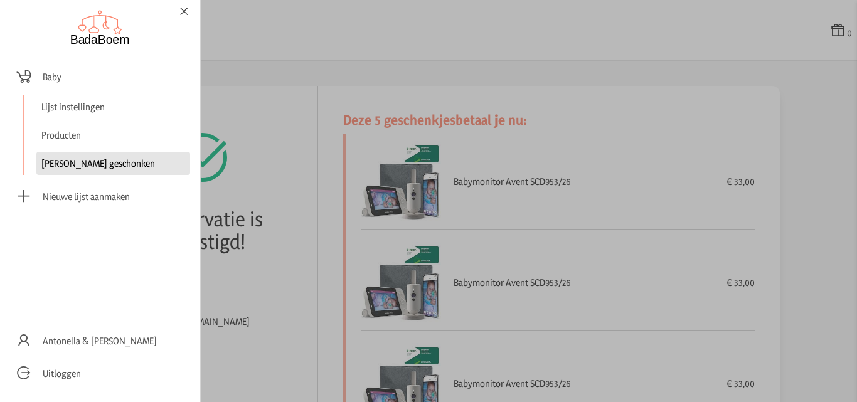
click at [108, 161] on link "[PERSON_NAME] geschonken" at bounding box center [113, 163] width 154 height 23
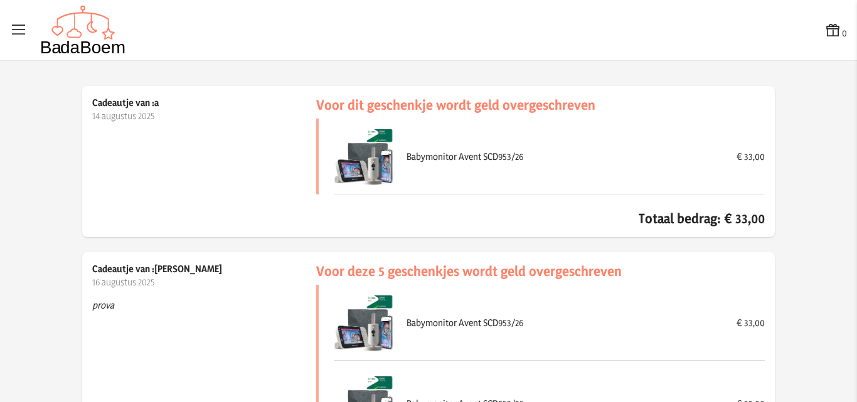
click at [14, 31] on icon at bounding box center [19, 30] width 18 height 18
click at [1, 1] on input "checkbox" at bounding box center [0, 0] width 1 height 1
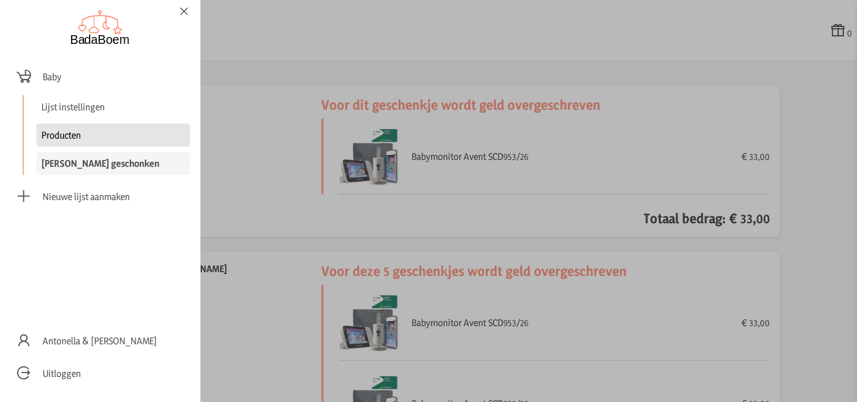
click at [68, 134] on link "Producten" at bounding box center [113, 135] width 154 height 23
checkbox input "false"
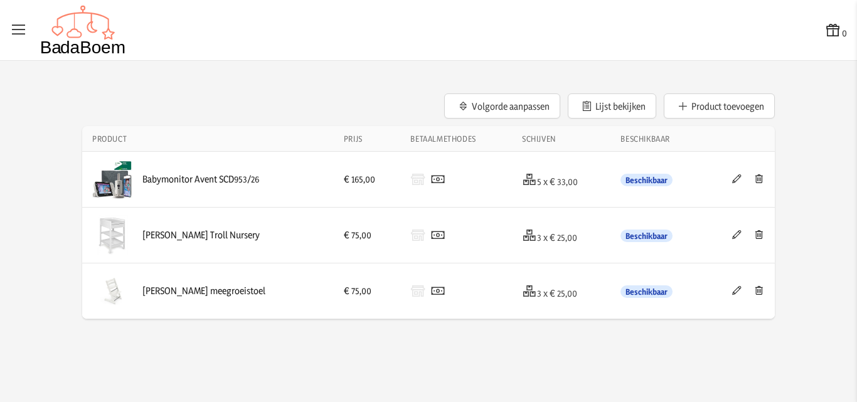
drag, startPoint x: 266, startPoint y: 182, endPoint x: 140, endPoint y: 168, distance: 126.9
click at [140, 168] on div "Babymonitor Avent SCD953/26" at bounding box center [207, 179] width 231 height 40
copy div "Babymonitor Avent SCD953/26"
click at [739, 179] on icon at bounding box center [736, 178] width 12 height 9
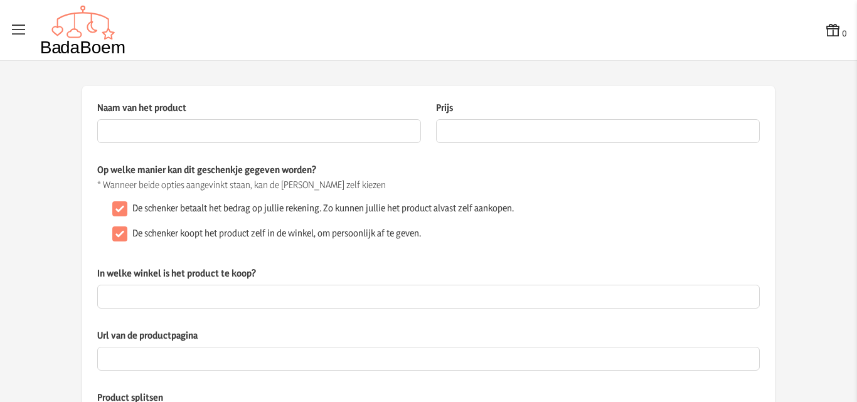
type input "Babymonitor Avent SCD953/26"
type input "165"
checkbox input "false"
type input "[URL][DOMAIN_NAME]"
checkbox input "true"
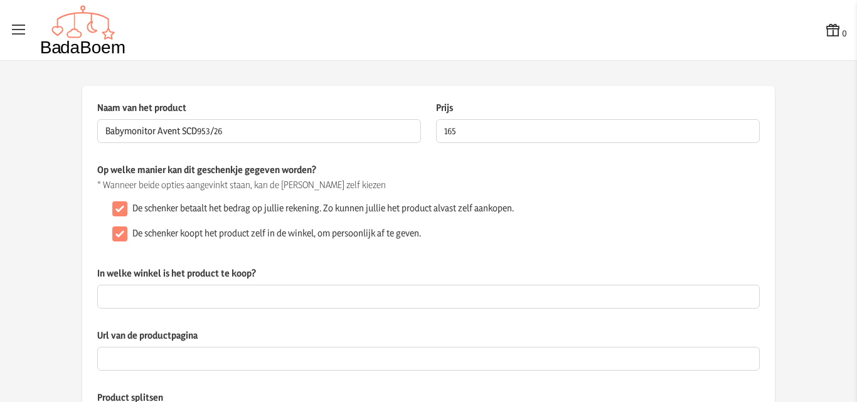
type textarea "Met deze SCD953/26-beeldbabyfoon van Philips Avent hoor & zie je echt elk zucht…"
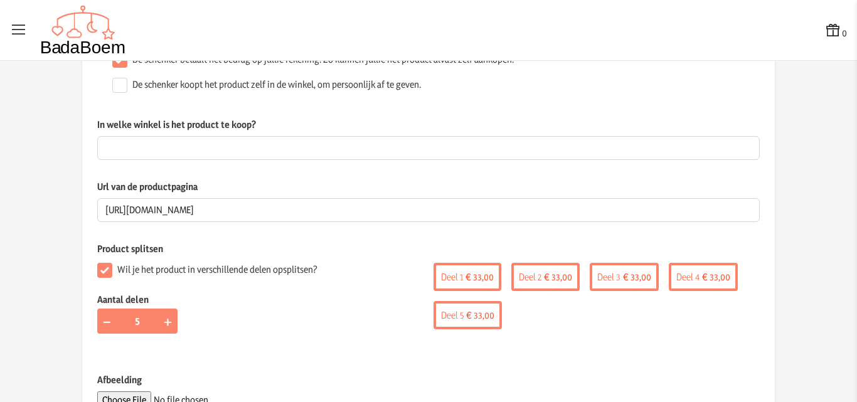
scroll to position [188, 0]
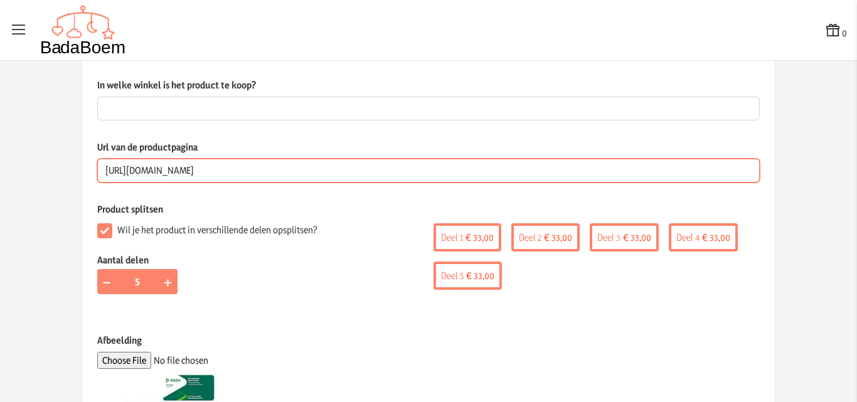
drag, startPoint x: 430, startPoint y: 168, endPoint x: 24, endPoint y: 161, distance: 405.7
click at [24, 161] on app-product-detail "Naam van het product Babymonitor Avent SCD953/26 Dit veld is verplicht Prijs 16…" at bounding box center [428, 279] width 857 height 762
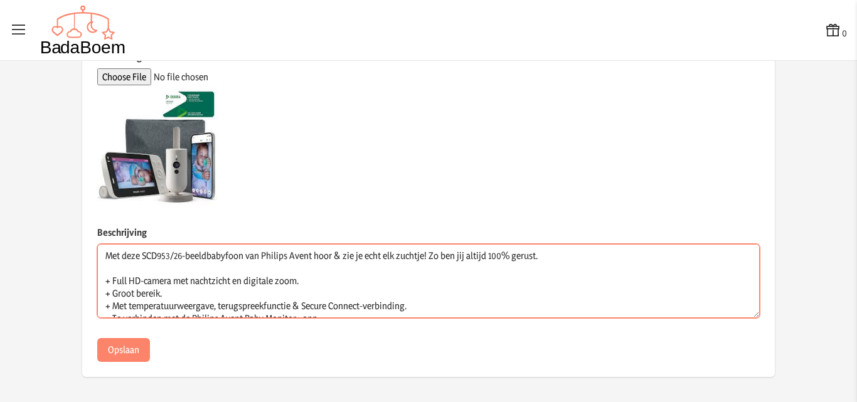
scroll to position [25, 0]
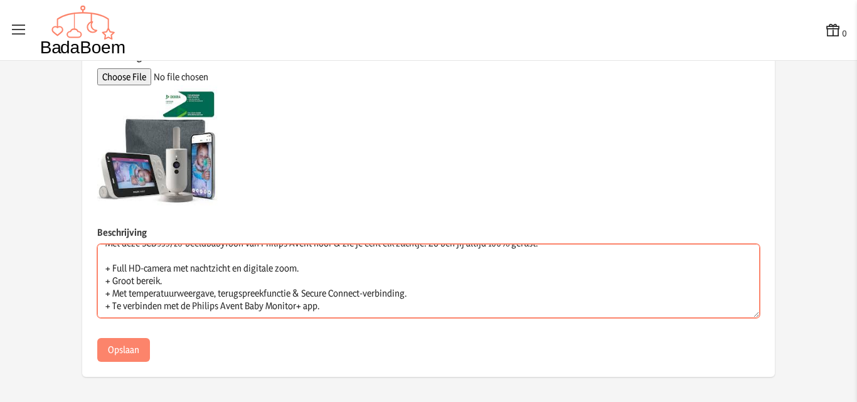
drag, startPoint x: 99, startPoint y: 252, endPoint x: 245, endPoint y: 342, distance: 171.2
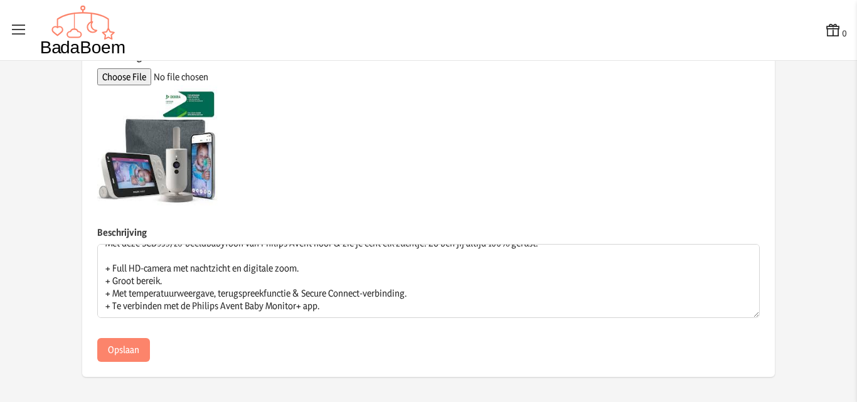
click at [186, 42] on div "0" at bounding box center [428, 30] width 836 height 50
